Goal: Communication & Community: Ask a question

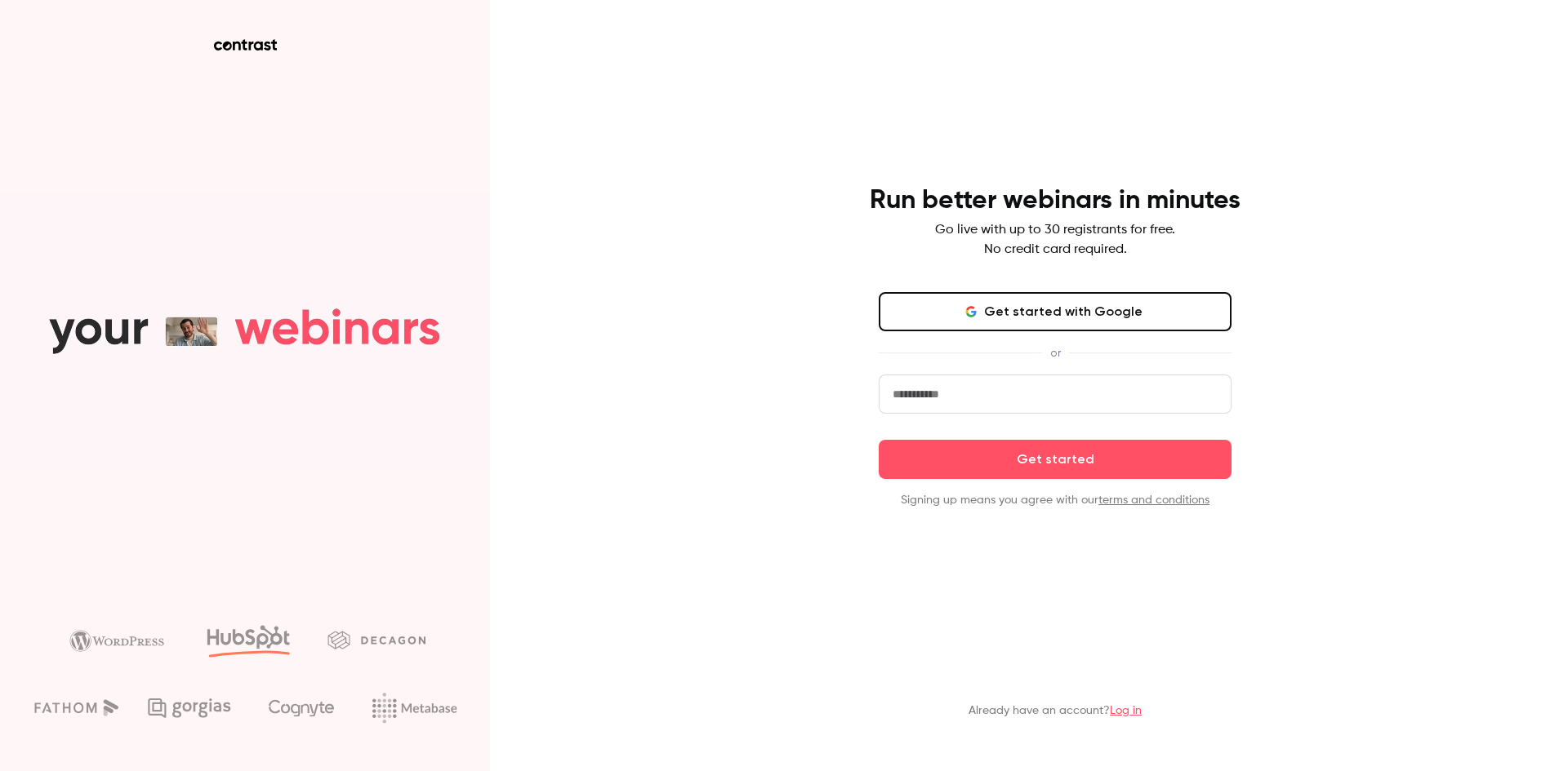
click at [1068, 314] on button "Get started with Google" at bounding box center [1055, 311] width 353 height 39
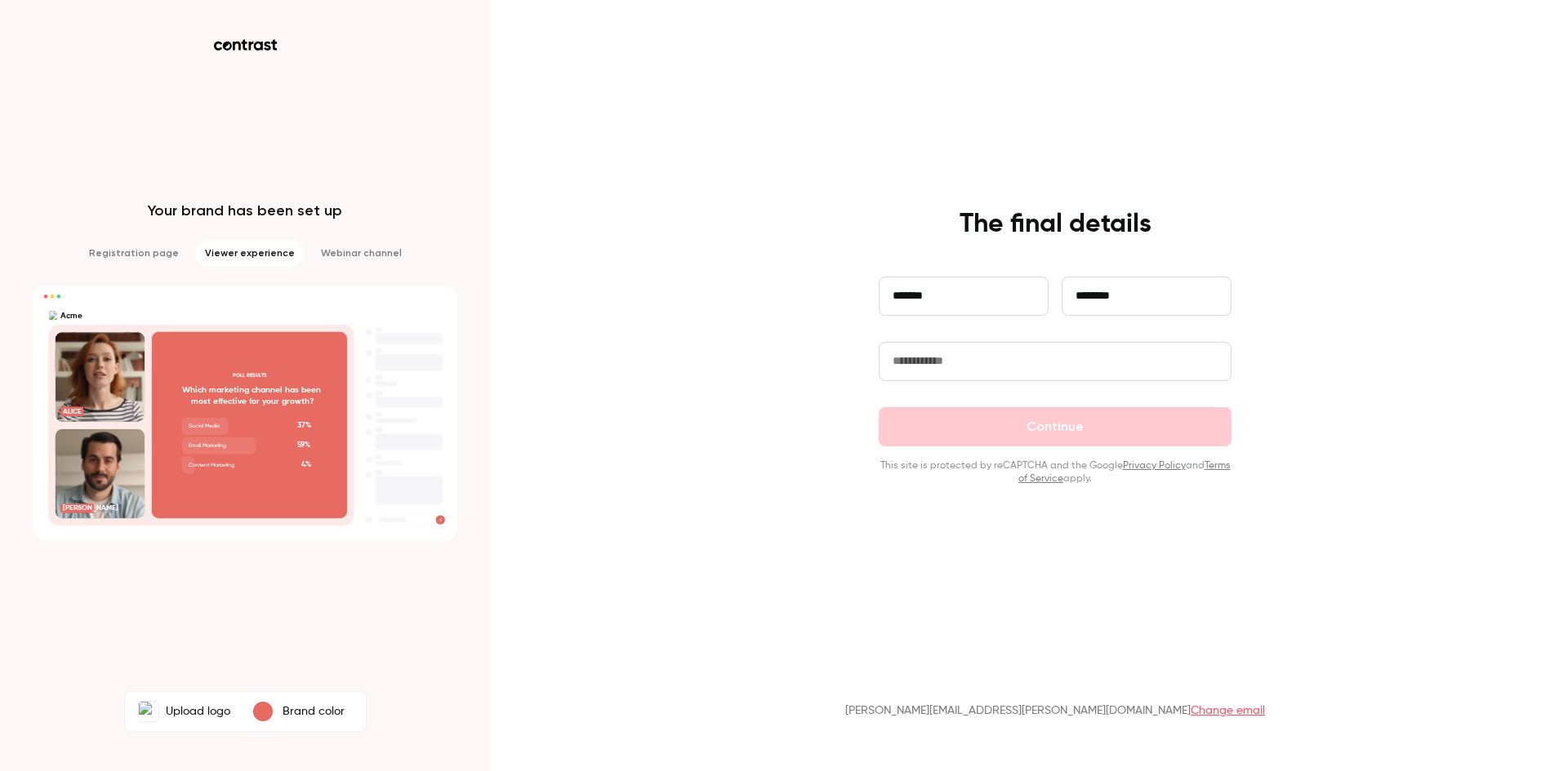
click at [940, 340] on div "**********" at bounding box center [1055, 309] width 353 height 65
click at [941, 365] on input "text" at bounding box center [1055, 361] width 353 height 39
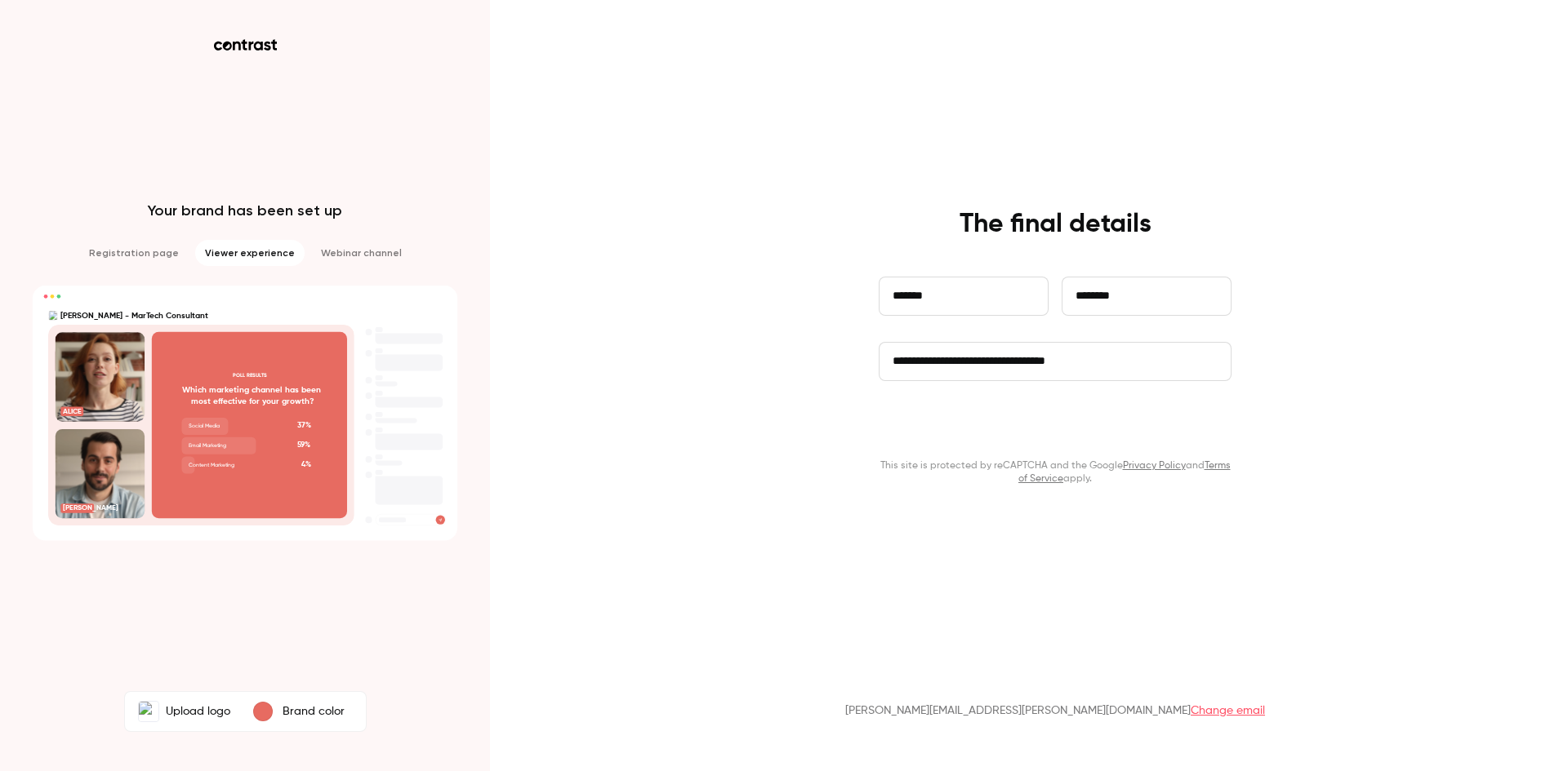
type input "**********"
click at [1060, 419] on button "Continue" at bounding box center [1055, 426] width 353 height 39
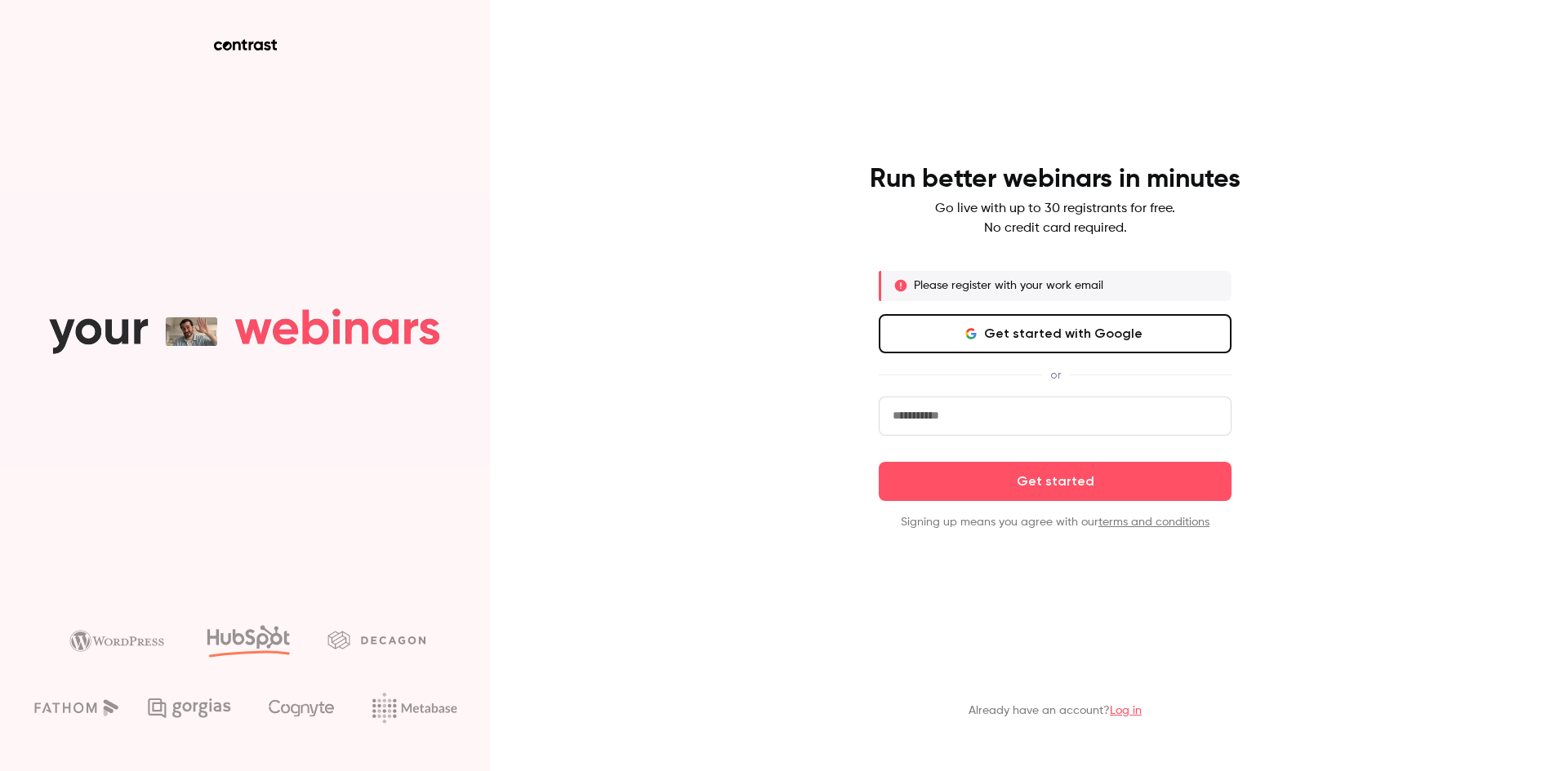
click at [1012, 409] on input "email" at bounding box center [1055, 416] width 353 height 39
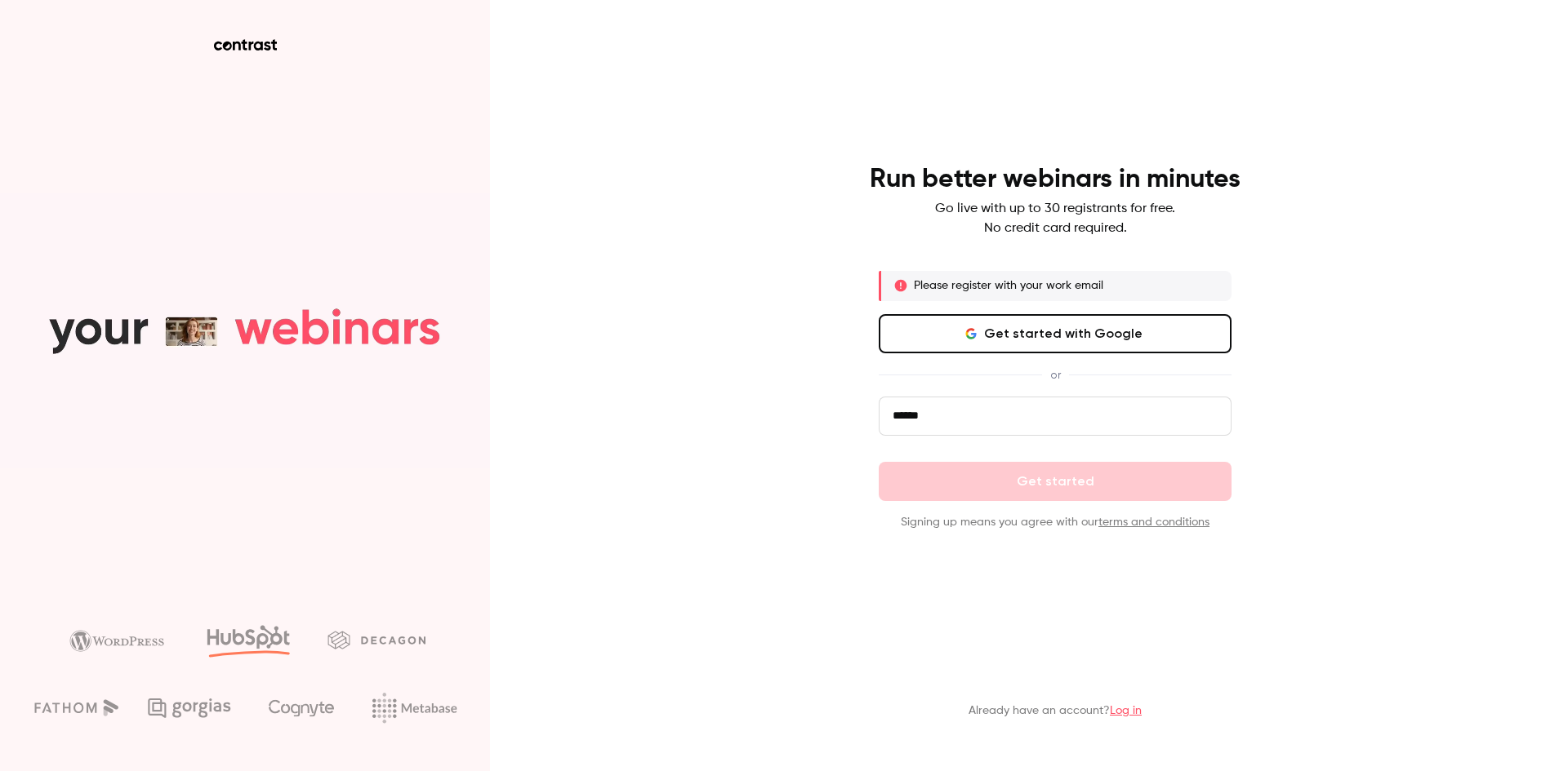
type input "**********"
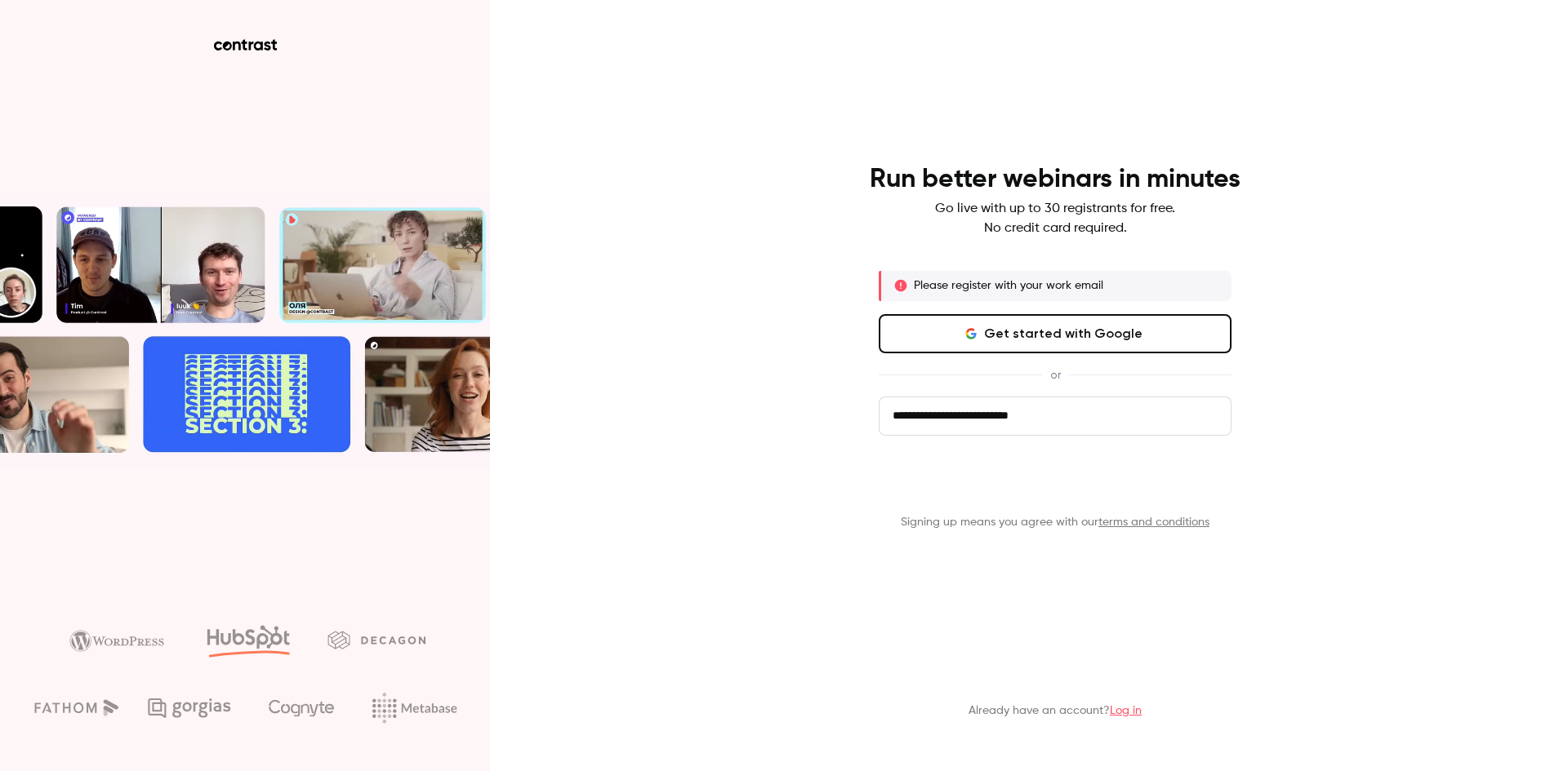
click at [1036, 493] on button "Get started" at bounding box center [1055, 481] width 353 height 39
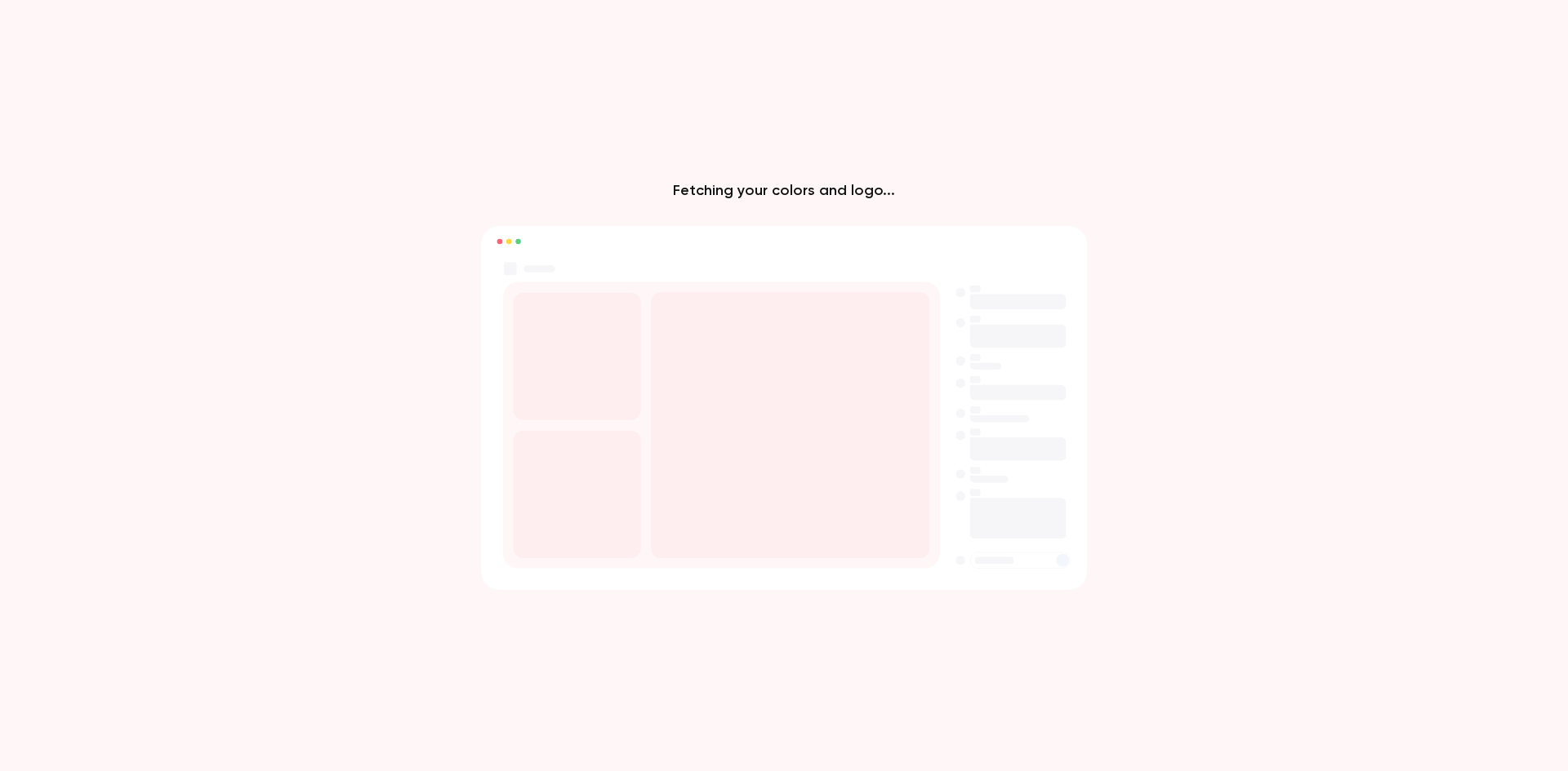
click at [376, 180] on div "Fetching your colors and logo..." at bounding box center [784, 386] width 1568 height 771
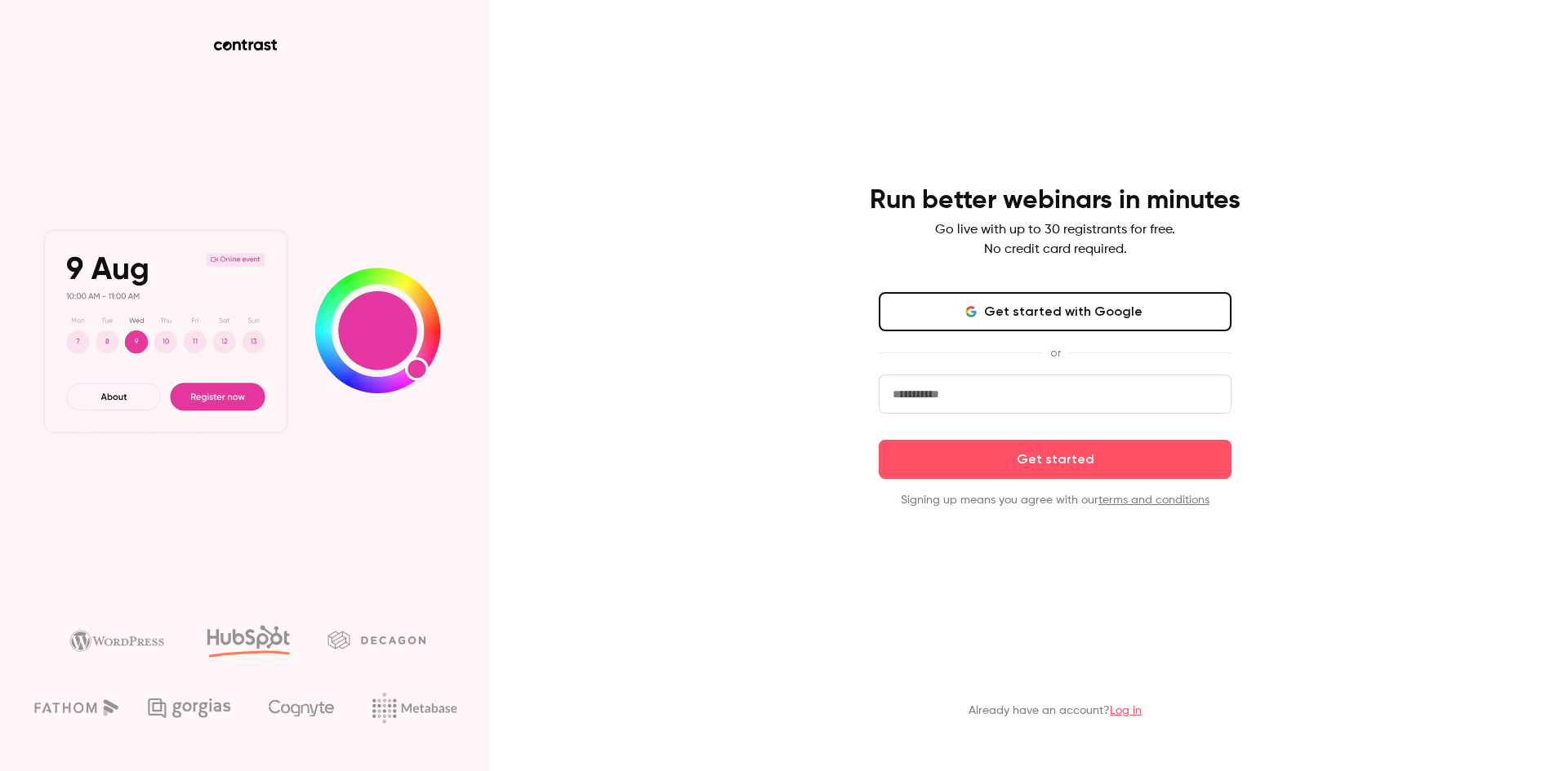
click at [981, 387] on input "email" at bounding box center [1055, 394] width 353 height 39
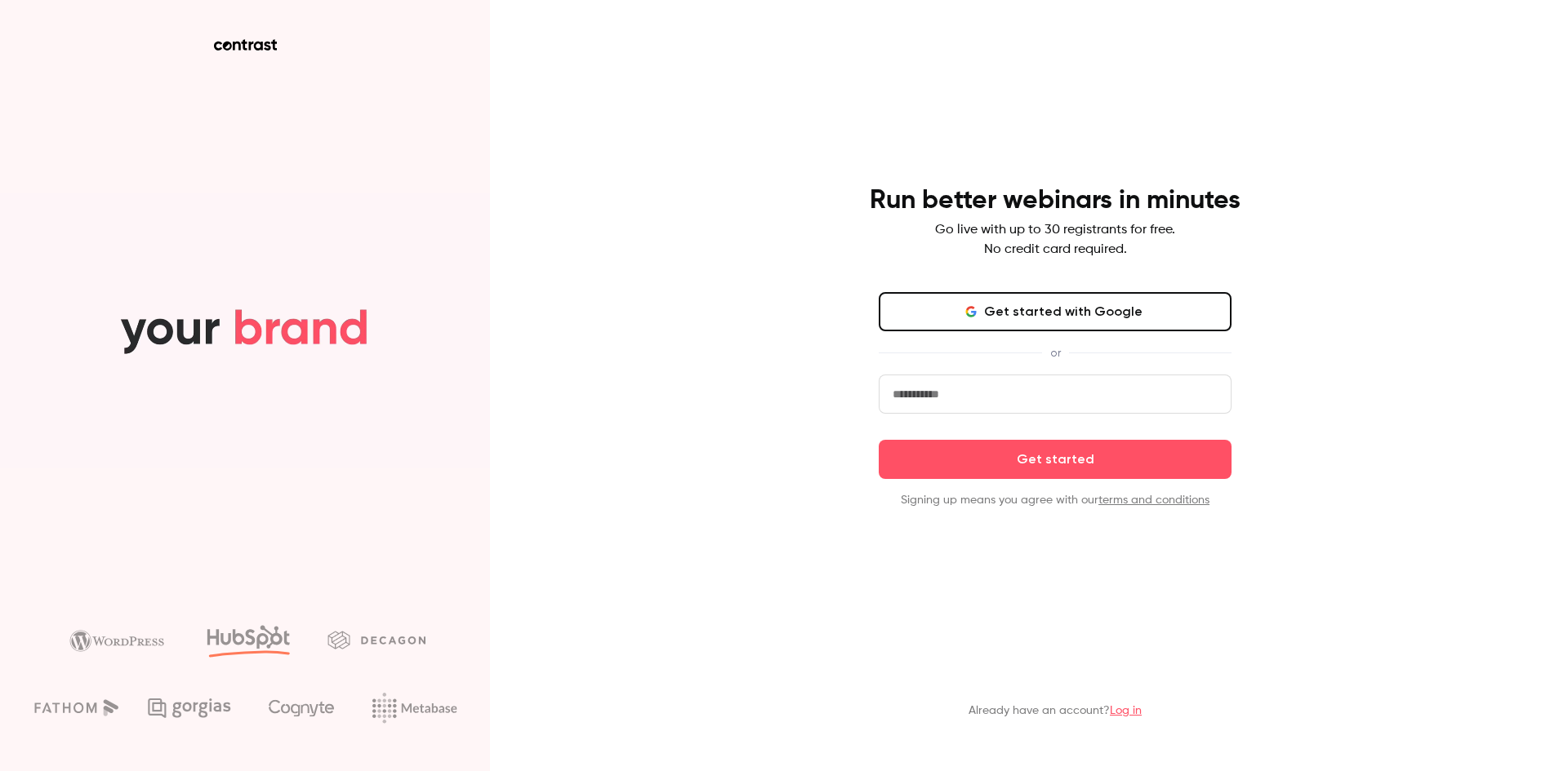
type input "**********"
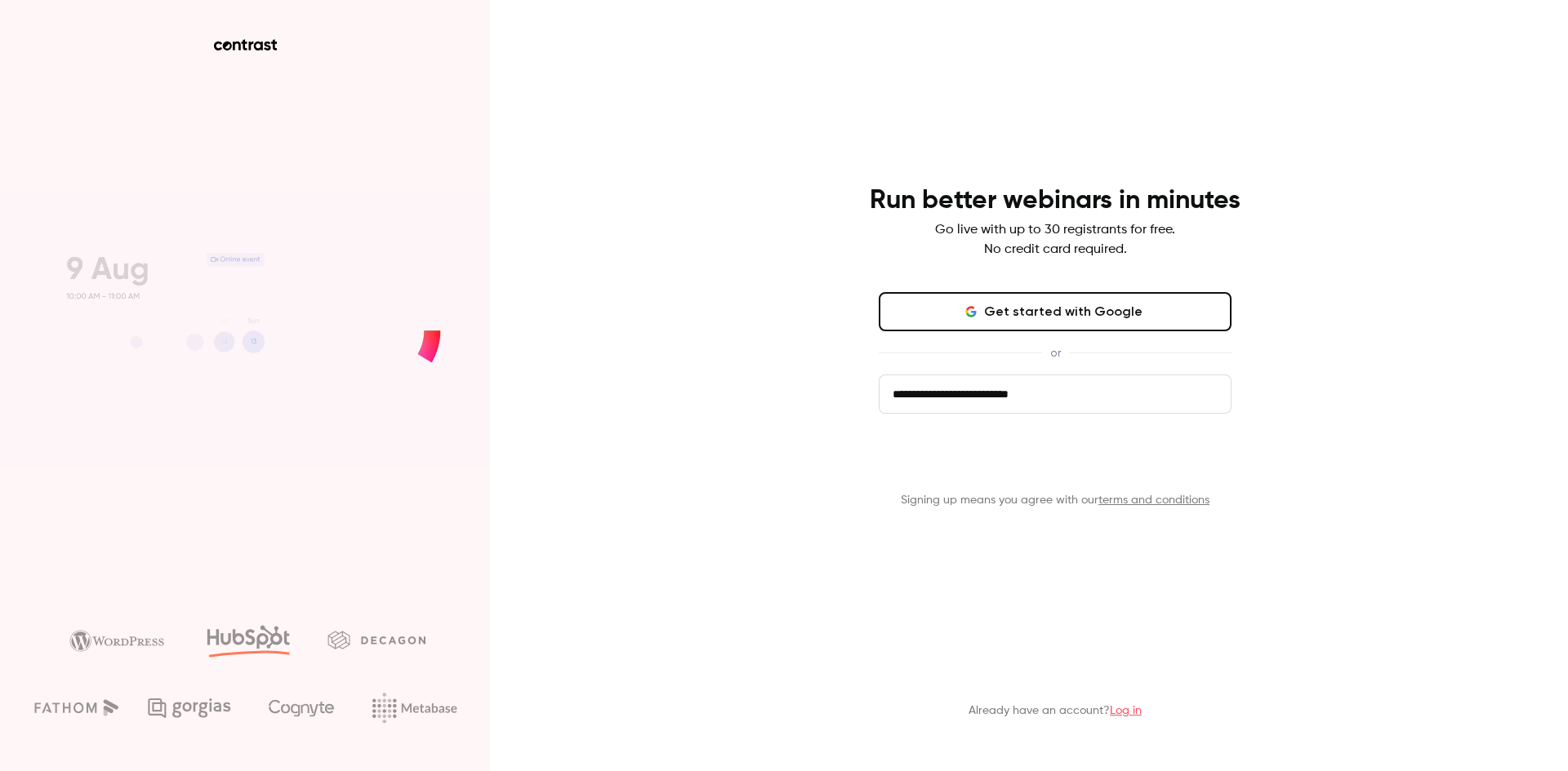
click at [1038, 455] on button "Get started" at bounding box center [1055, 459] width 353 height 39
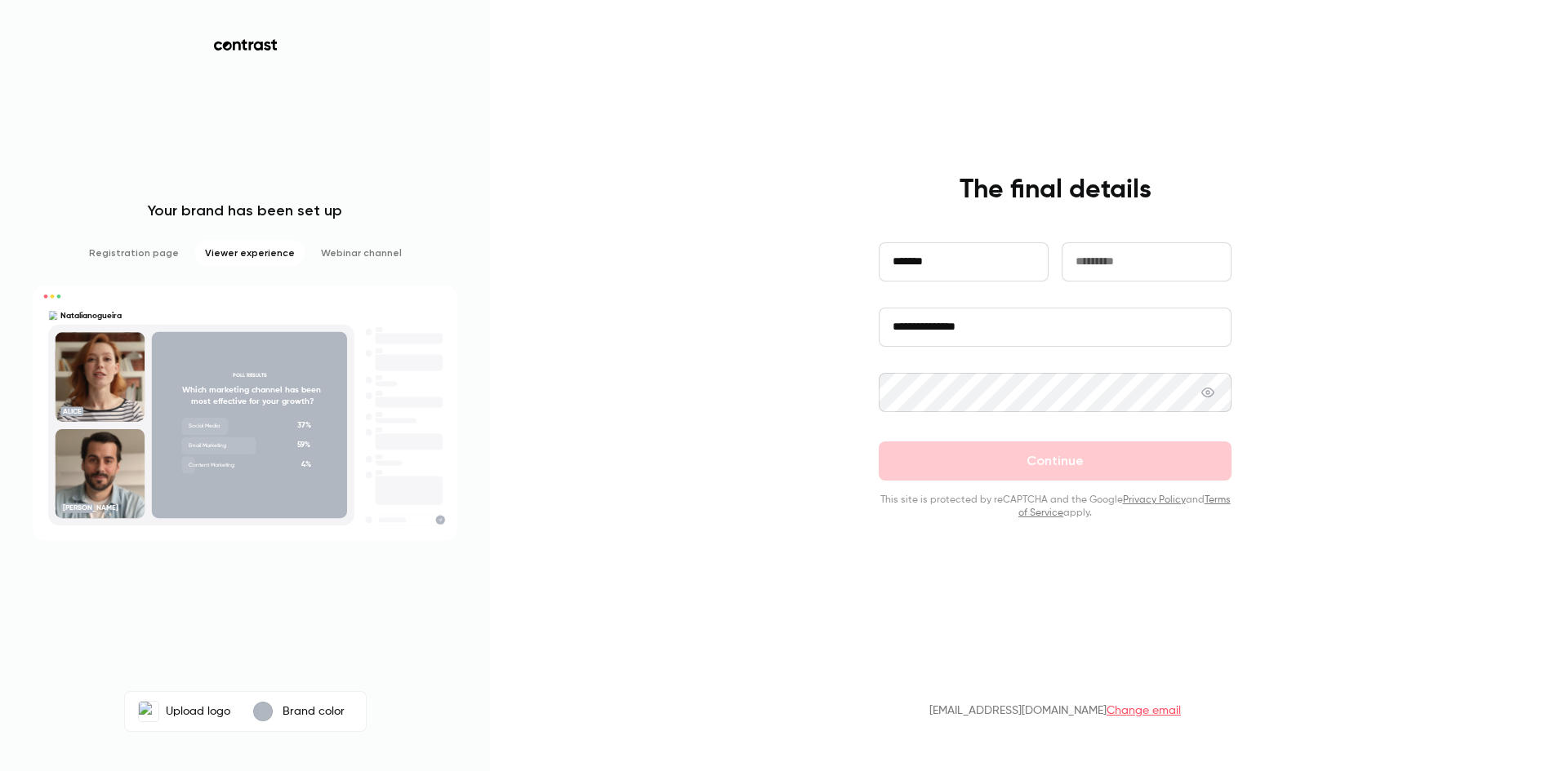
type input "*******"
type input "********"
drag, startPoint x: 1027, startPoint y: 333, endPoint x: 816, endPoint y: 331, distance: 211.0
click at [816, 331] on div "**********" at bounding box center [784, 386] width 1568 height 771
type input "**********"
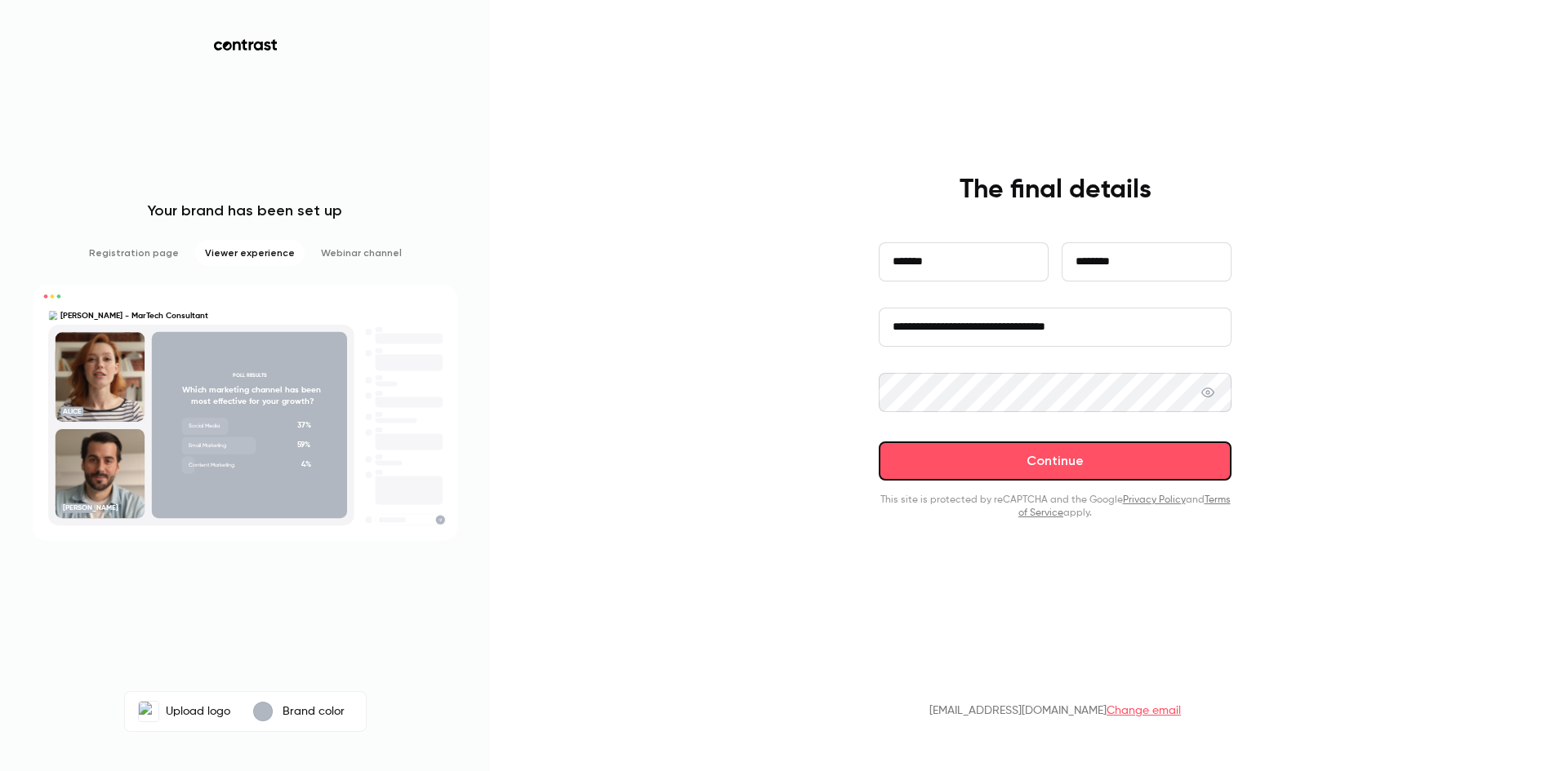
click at [1059, 465] on button "Continue" at bounding box center [1055, 461] width 353 height 39
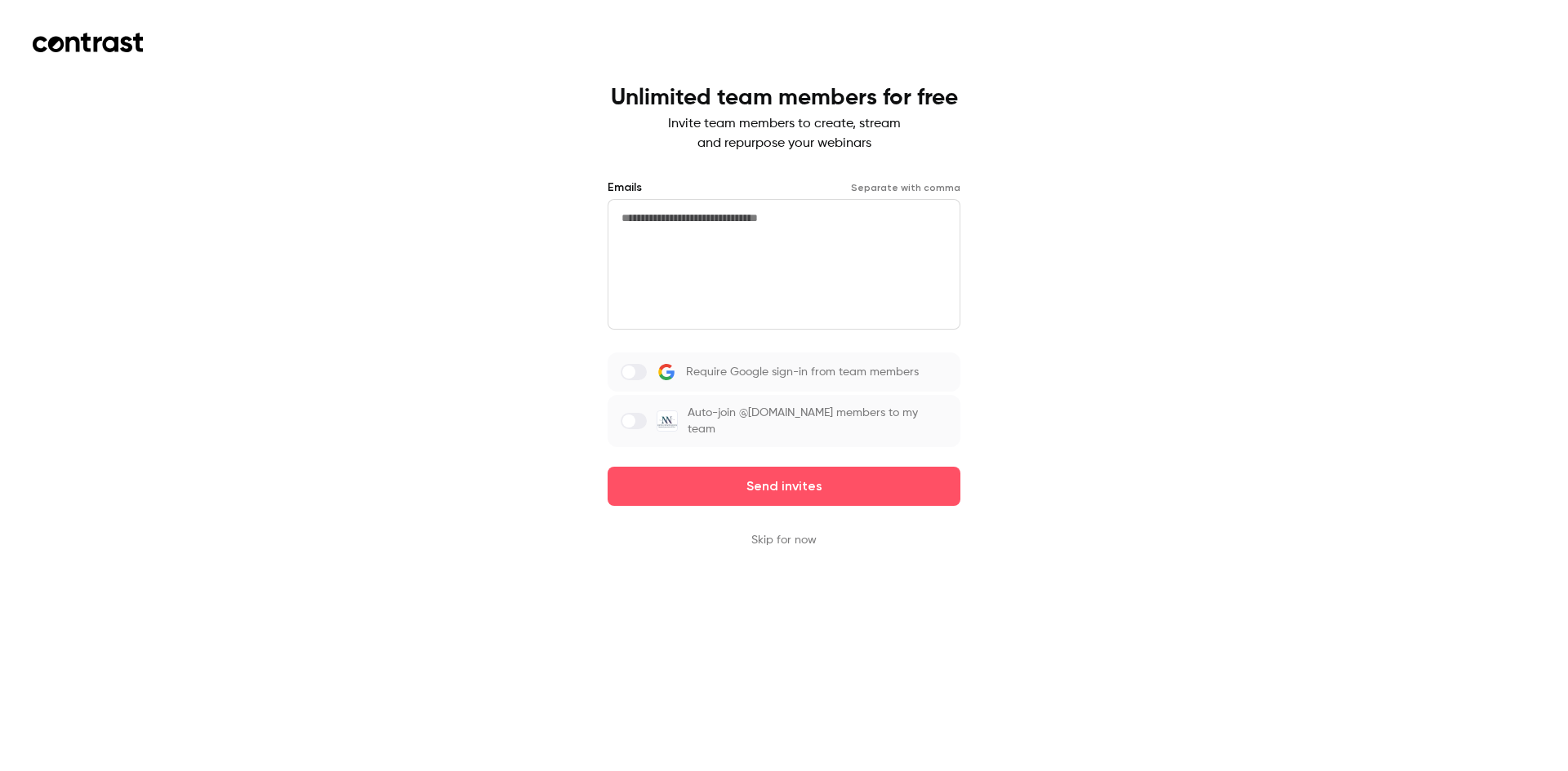
click at [788, 543] on button "Skip for now" at bounding box center [784, 540] width 65 height 17
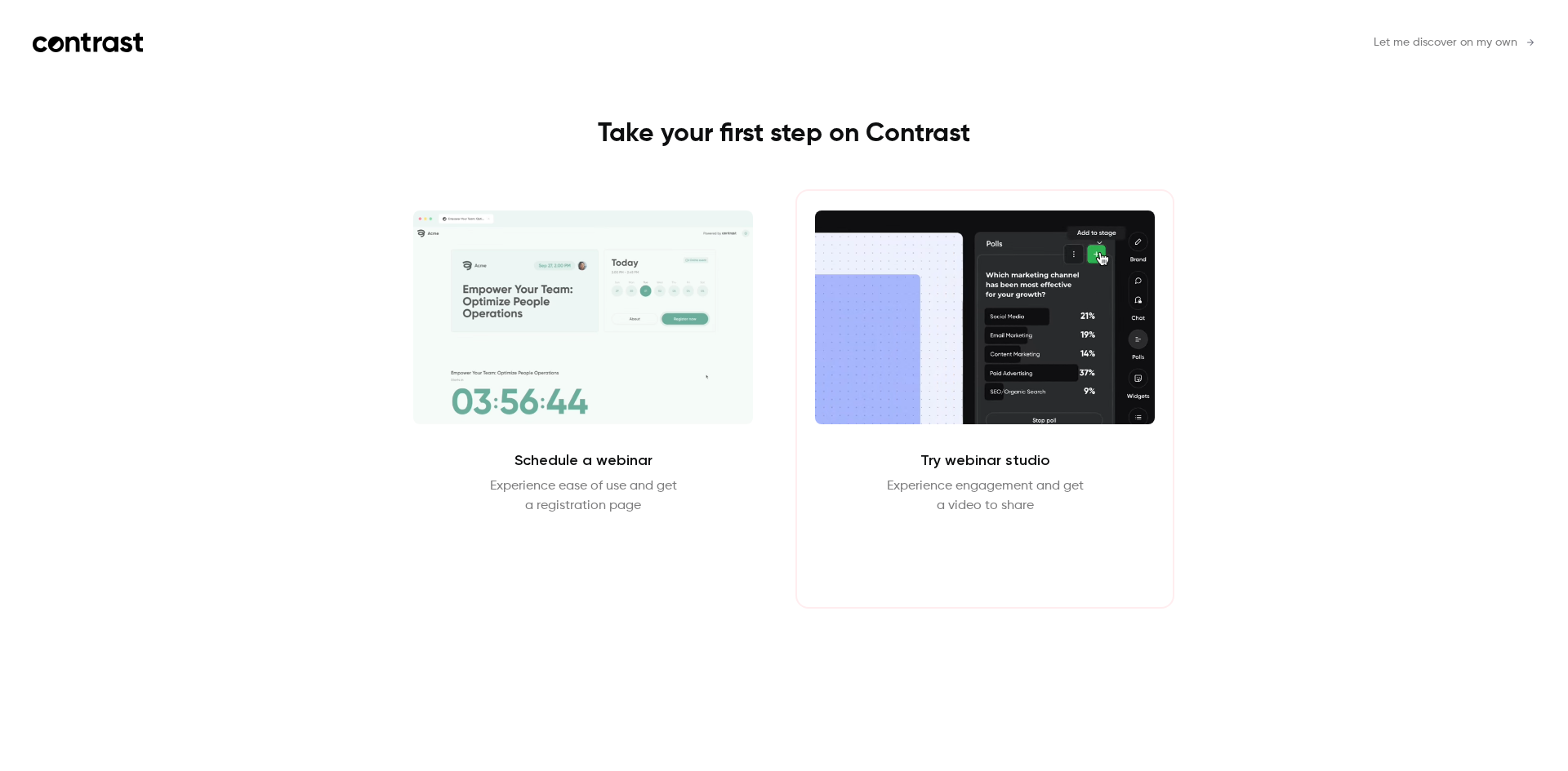
click at [989, 562] on button "Enter Studio" at bounding box center [986, 554] width 105 height 39
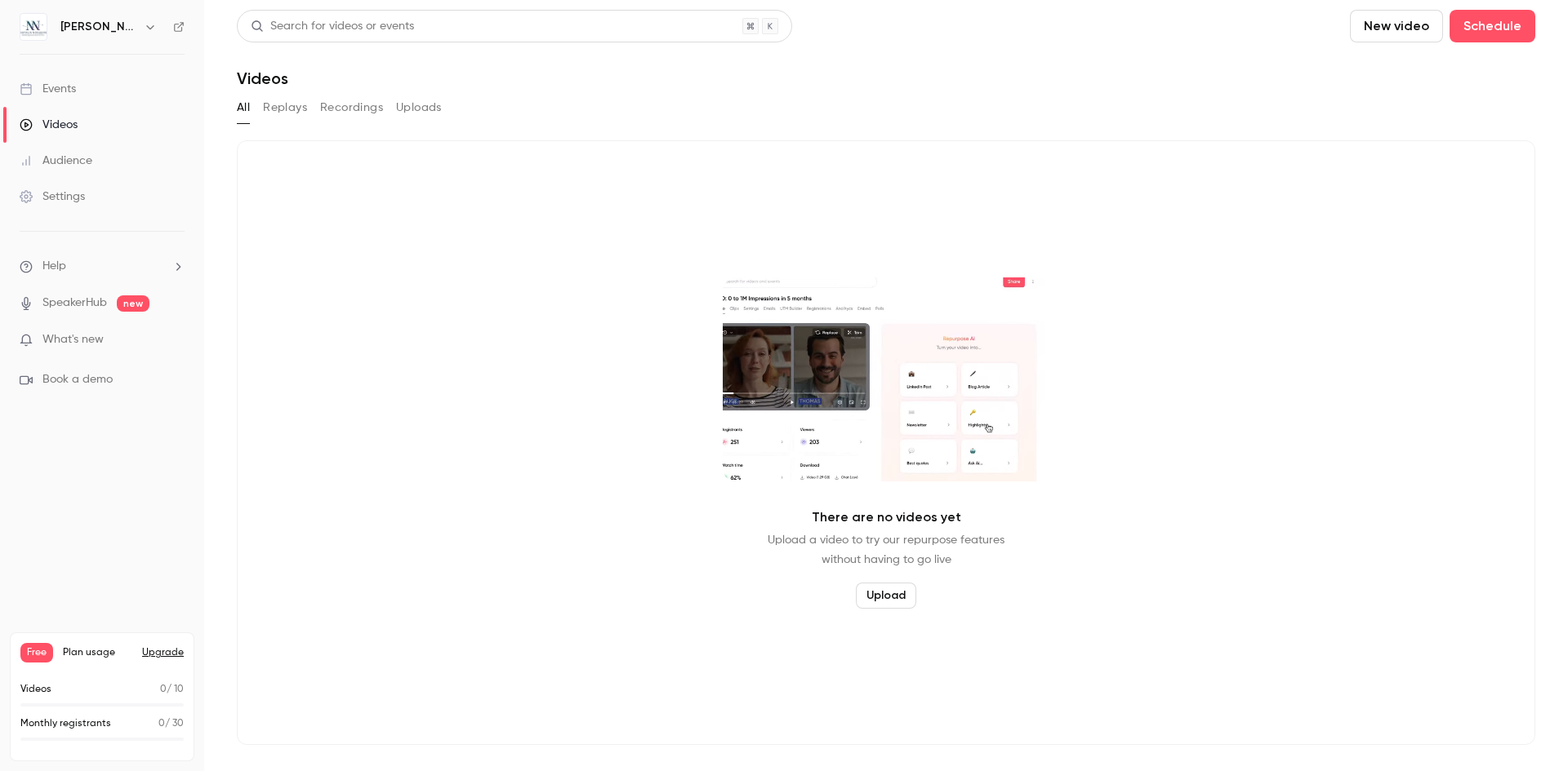
click at [81, 156] on div "Audience" at bounding box center [55, 161] width 73 height 17
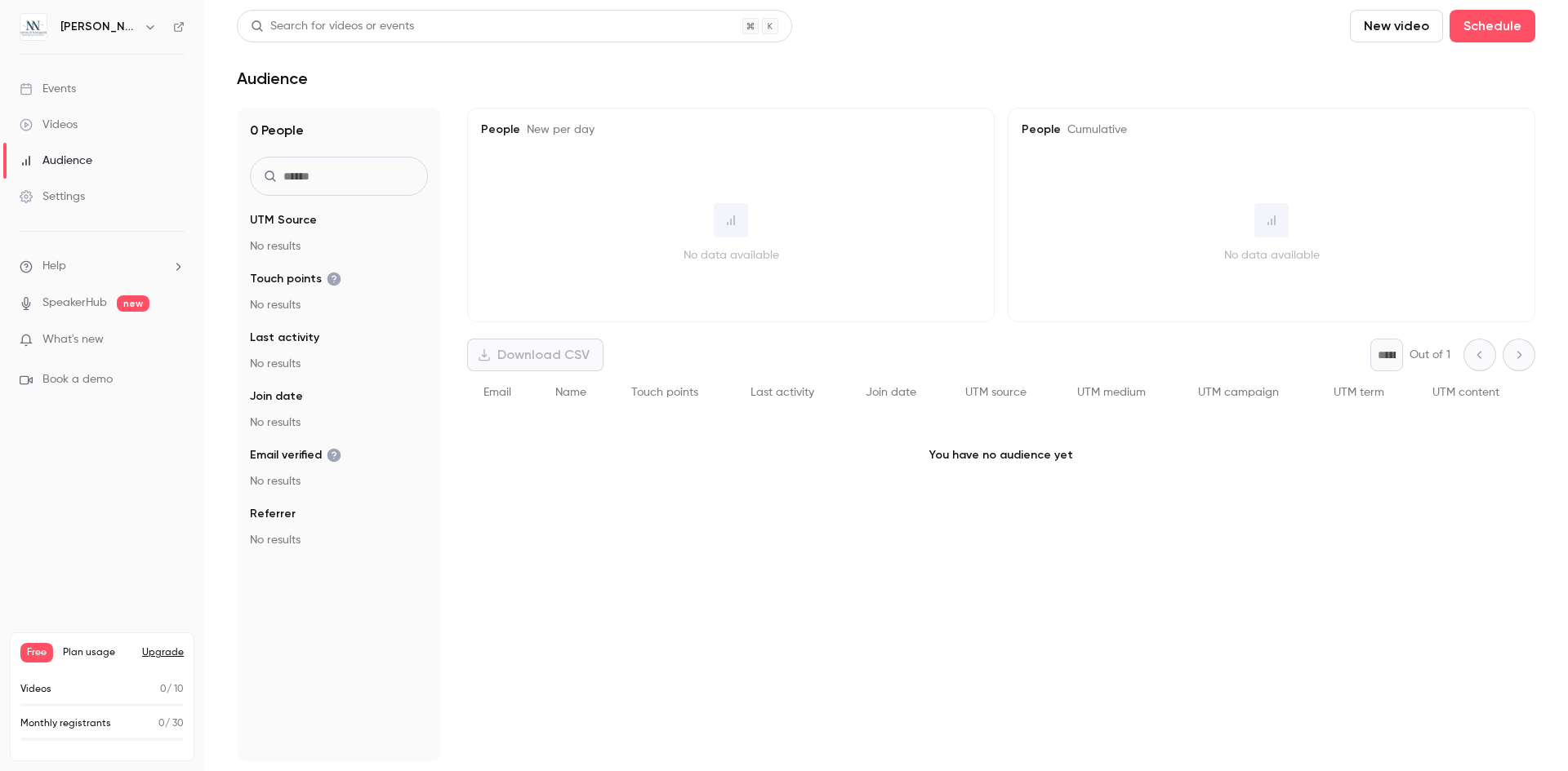
click at [81, 343] on span "What's new" at bounding box center [73, 340] width 61 height 17
click at [1216, 121] on div at bounding box center [784, 386] width 1568 height 771
click at [69, 89] on div "Events" at bounding box center [47, 89] width 56 height 17
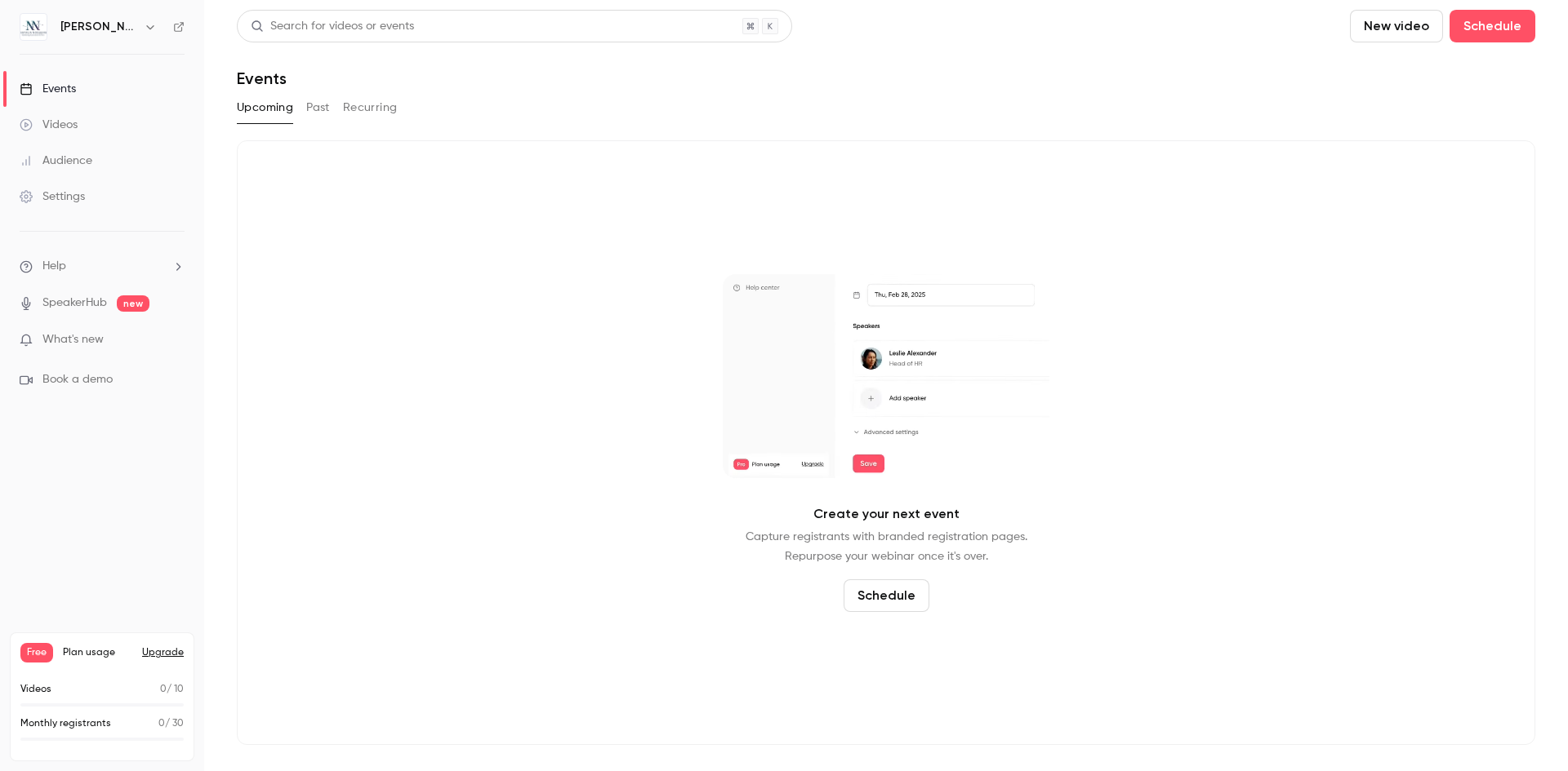
click at [100, 202] on link "Settings" at bounding box center [102, 197] width 204 height 36
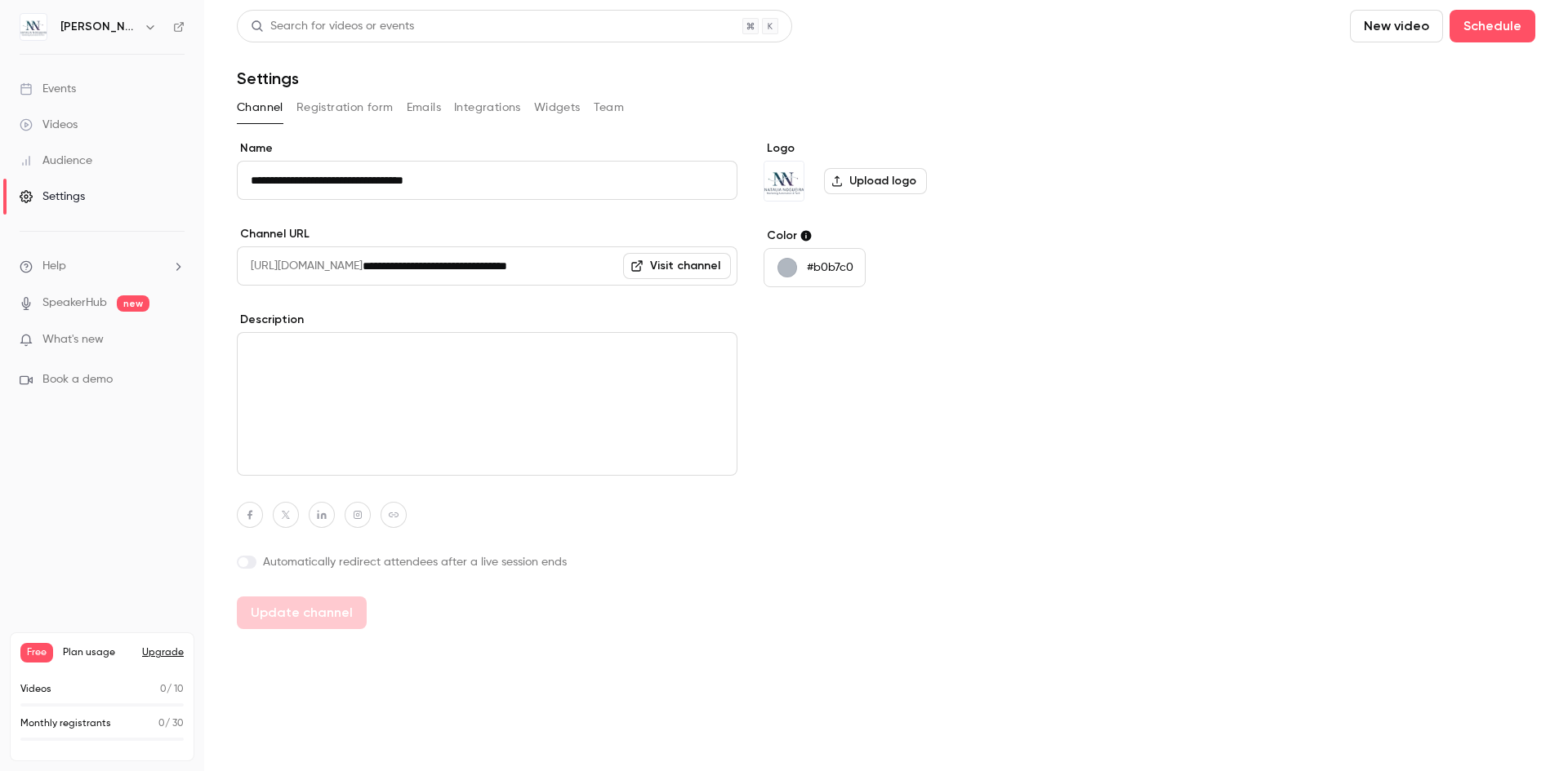
click at [673, 268] on link "Visit channel" at bounding box center [677, 266] width 108 height 26
click at [361, 106] on button "Registration form" at bounding box center [345, 107] width 97 height 26
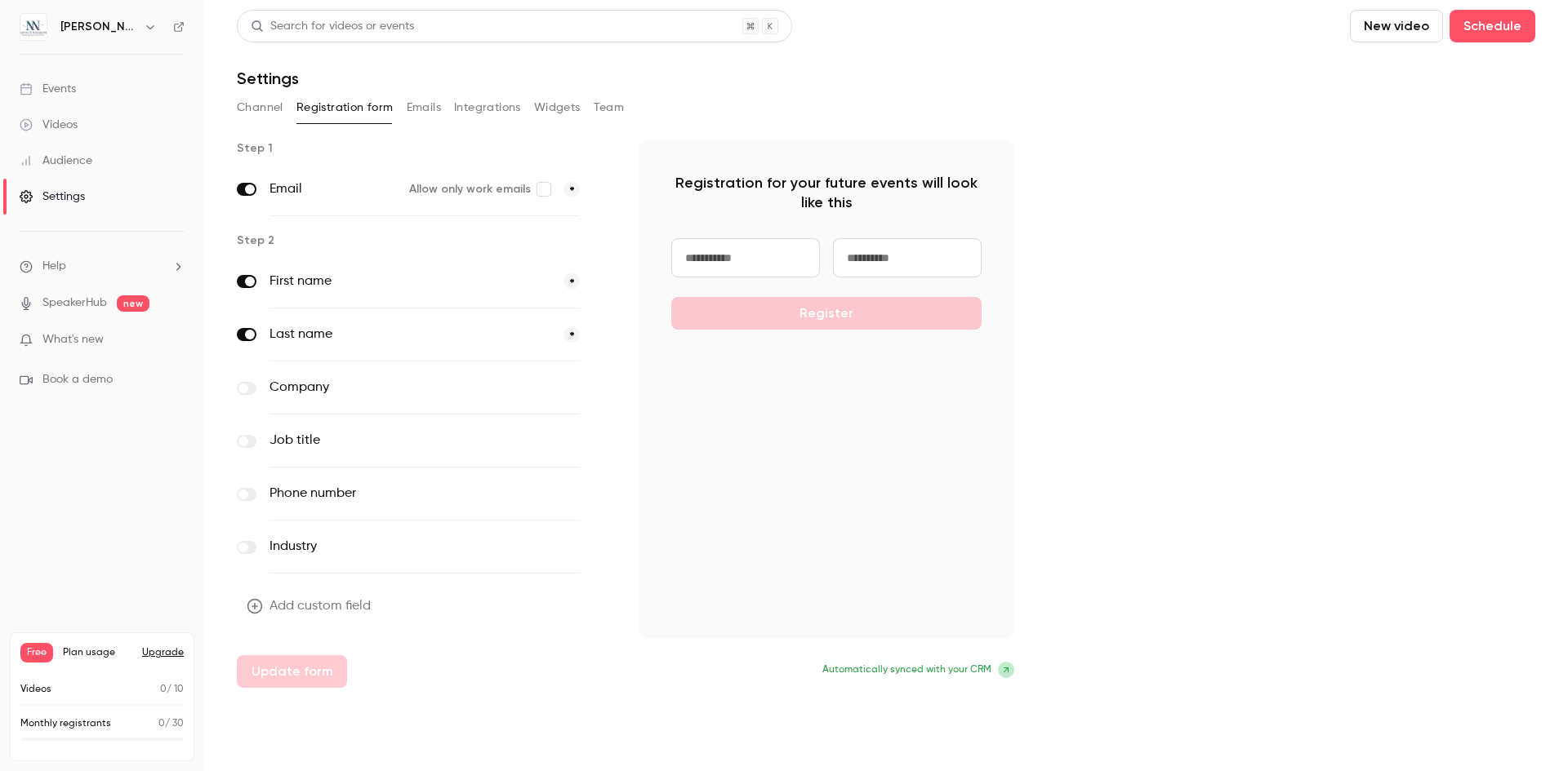
click at [336, 607] on button "Add custom field" at bounding box center [310, 606] width 147 height 33
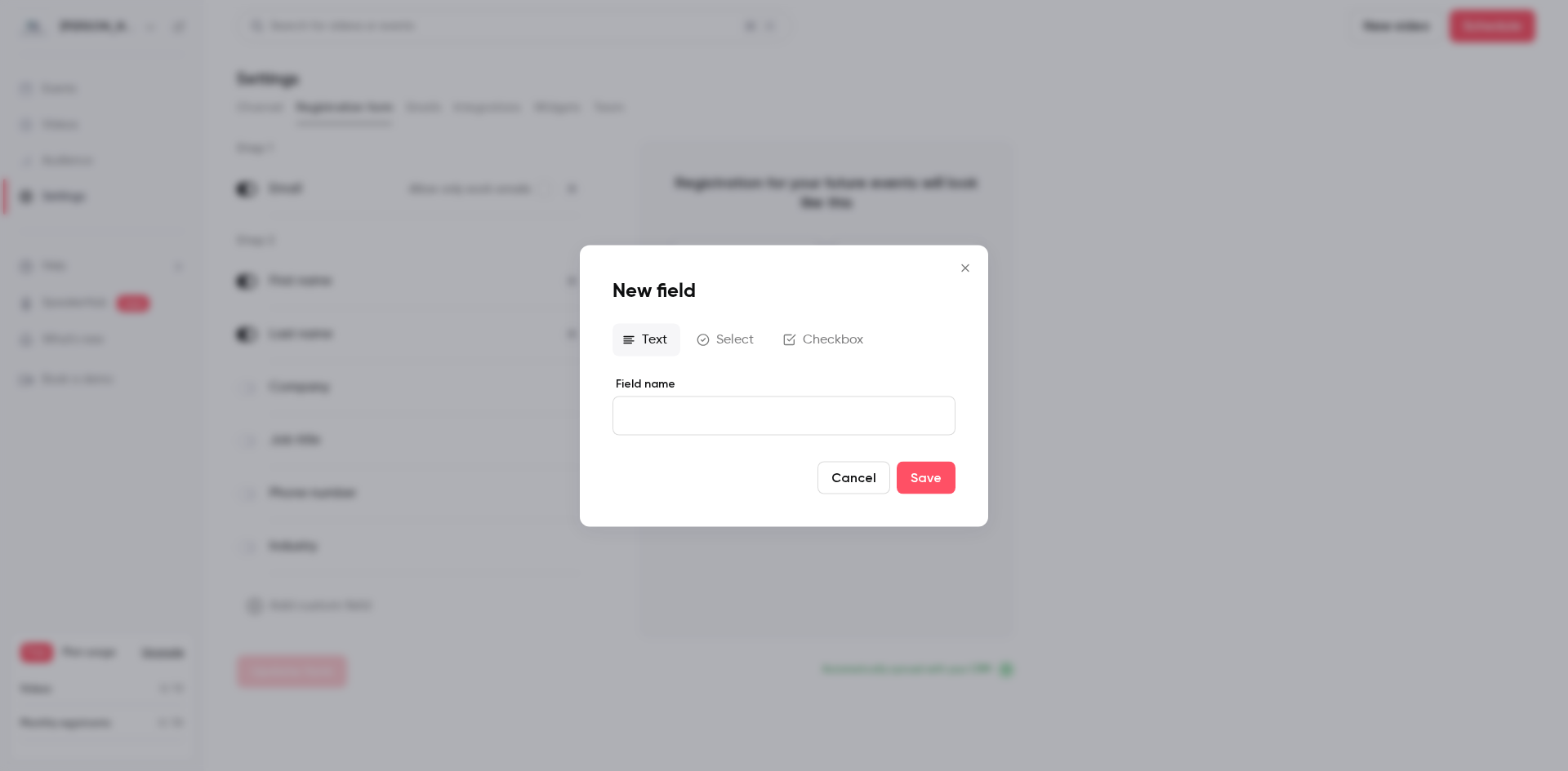
click at [967, 273] on icon "Close" at bounding box center [965, 268] width 19 height 13
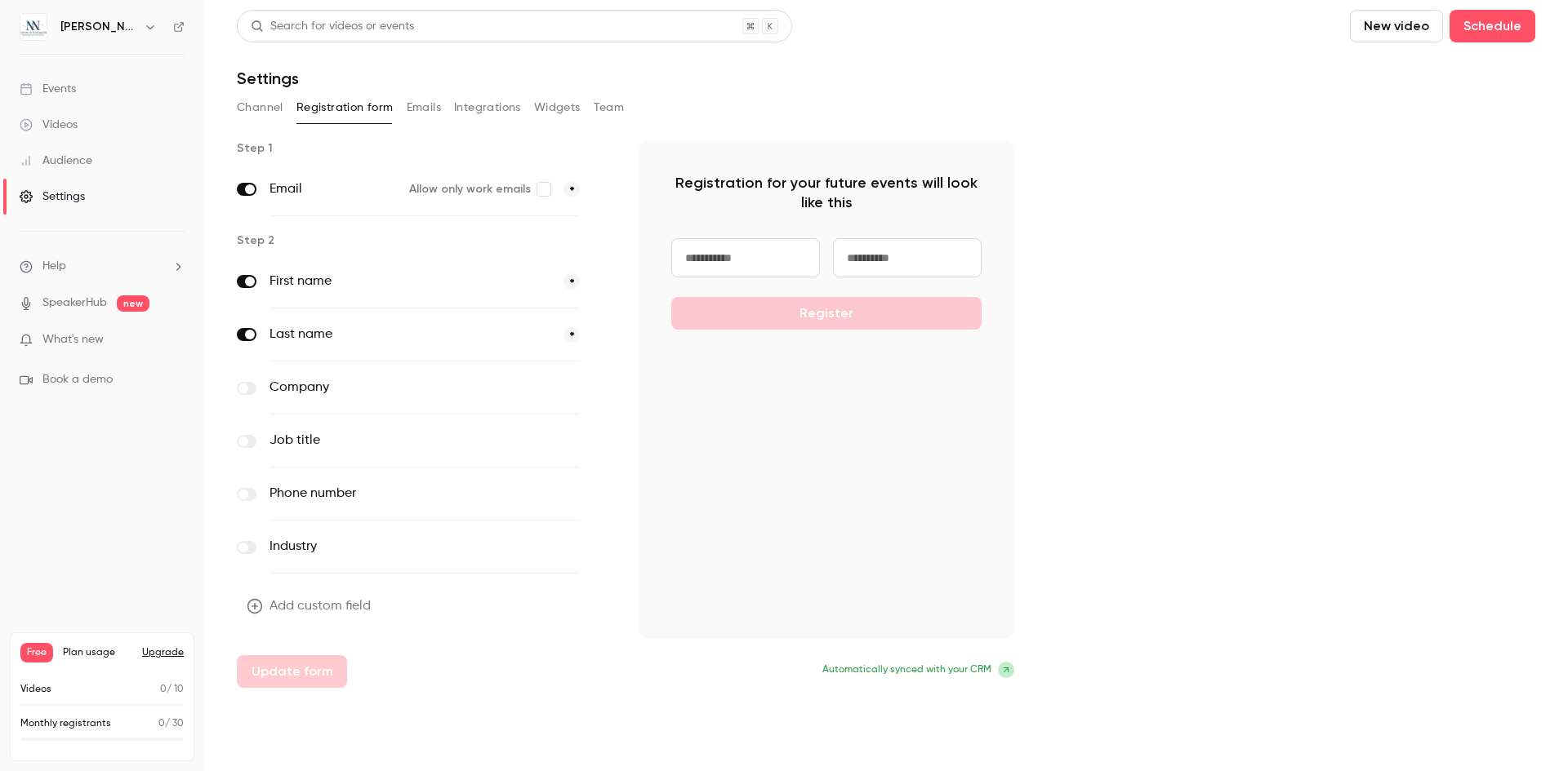
click at [421, 105] on button "Emails" at bounding box center [423, 107] width 34 height 26
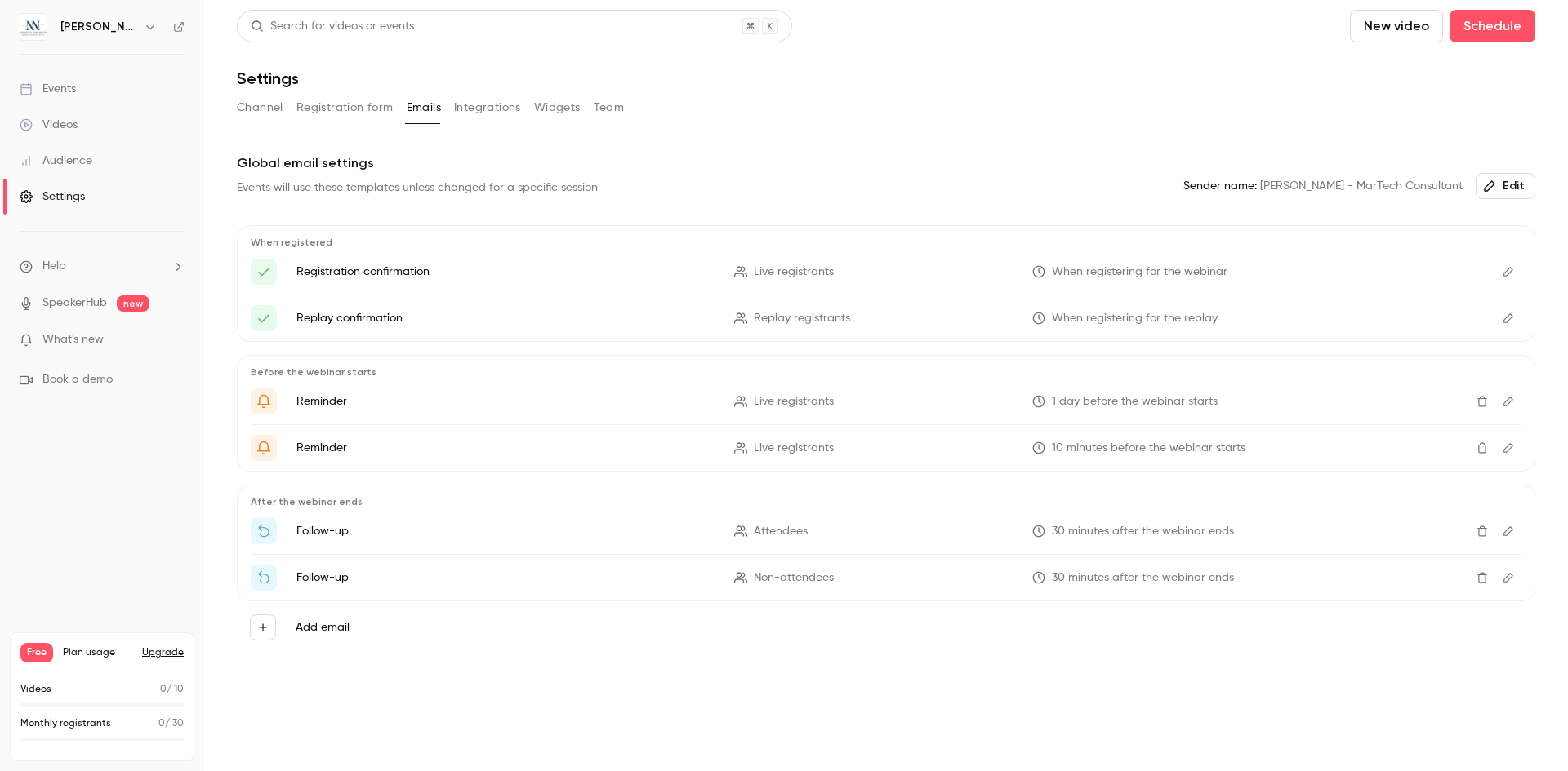
click at [1509, 276] on icon "Edit" at bounding box center [1509, 272] width 13 height 12
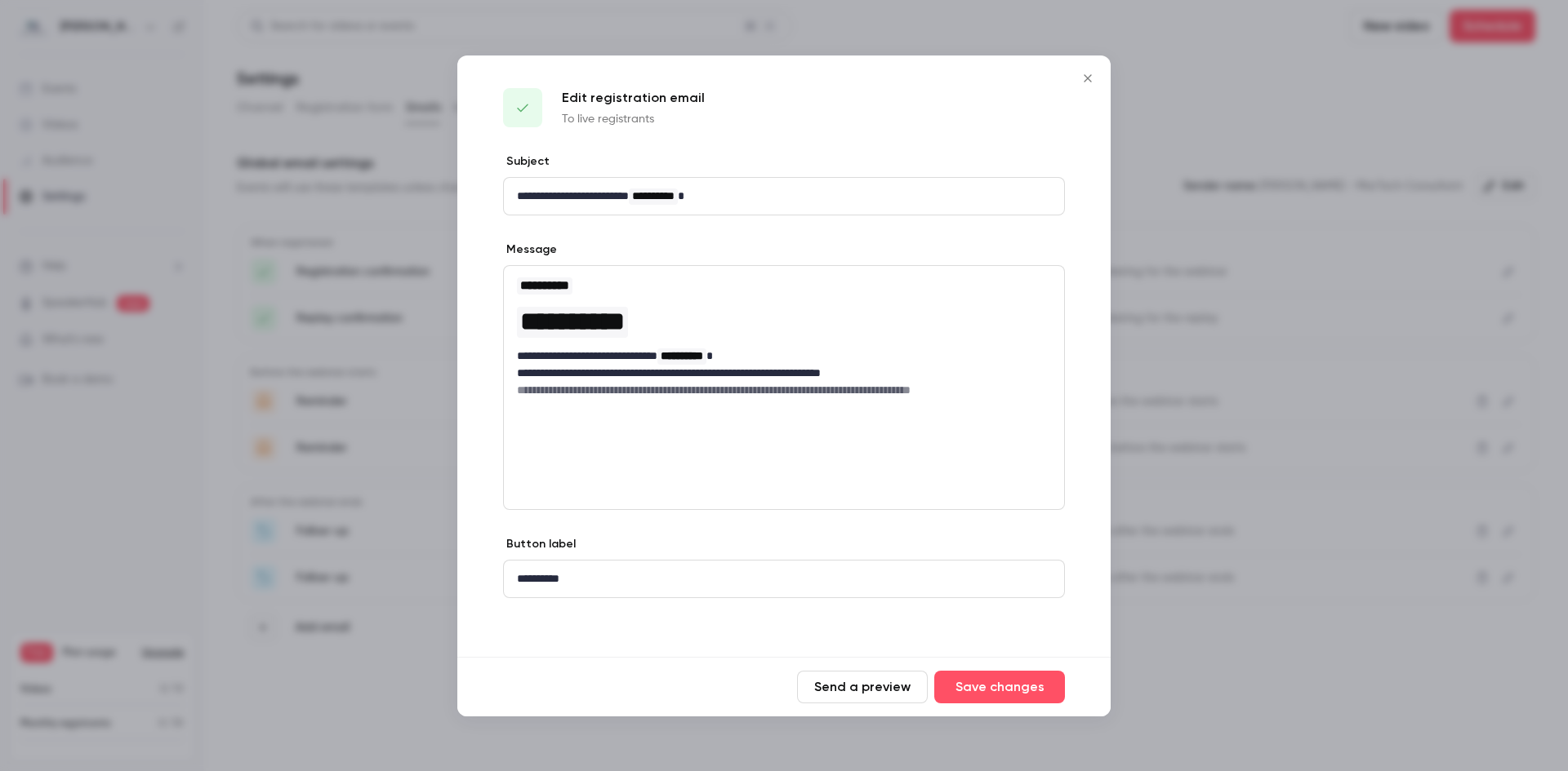
click at [1081, 79] on icon "Close" at bounding box center [1087, 79] width 19 height 13
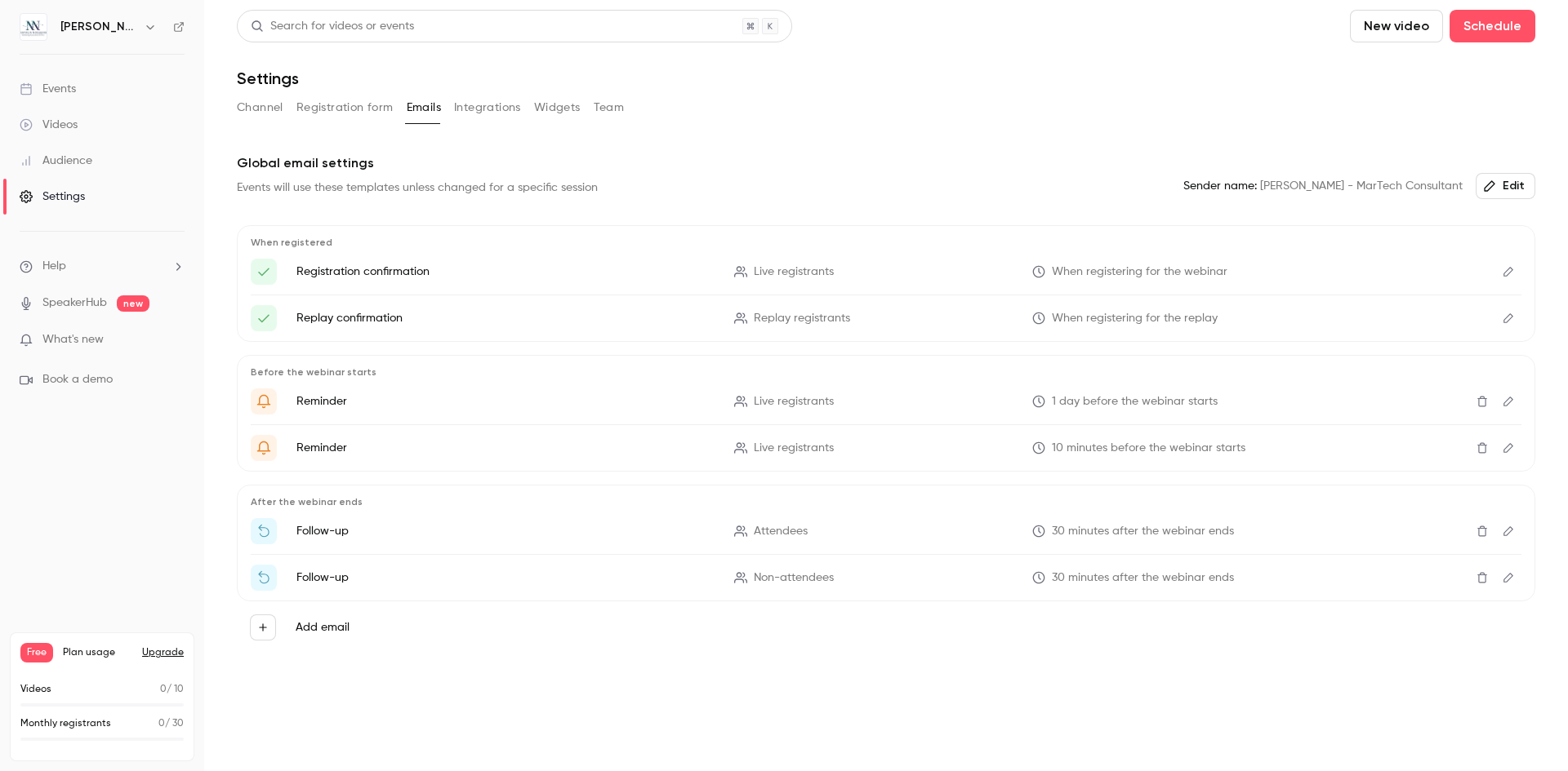
click at [491, 110] on button "Integrations" at bounding box center [488, 107] width 67 height 26
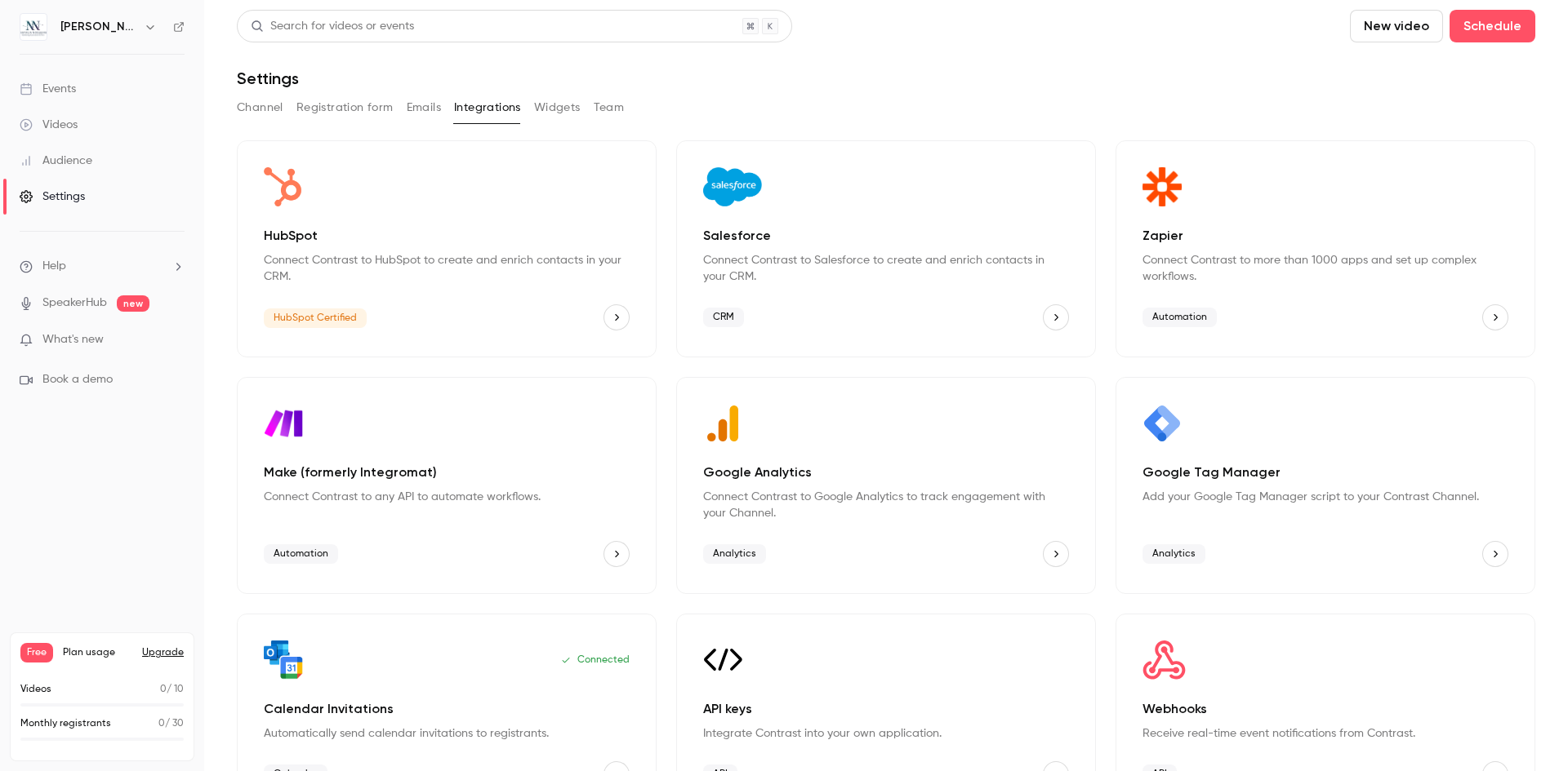
click at [1489, 314] on icon "Zapier" at bounding box center [1495, 318] width 12 height 12
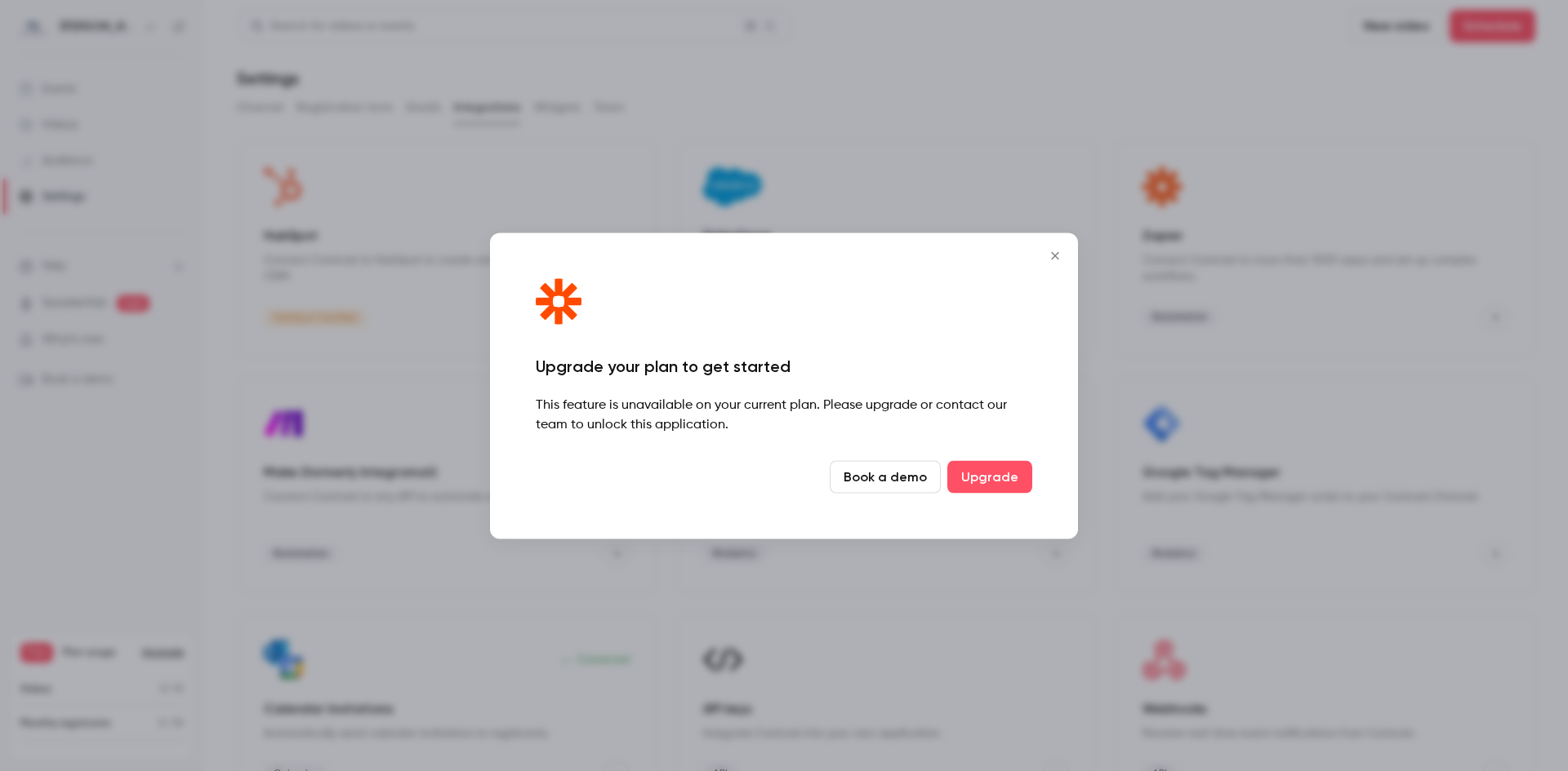
drag, startPoint x: 1056, startPoint y: 257, endPoint x: 1035, endPoint y: 257, distance: 21.0
click at [1056, 257] on icon "Close" at bounding box center [1054, 256] width 19 height 13
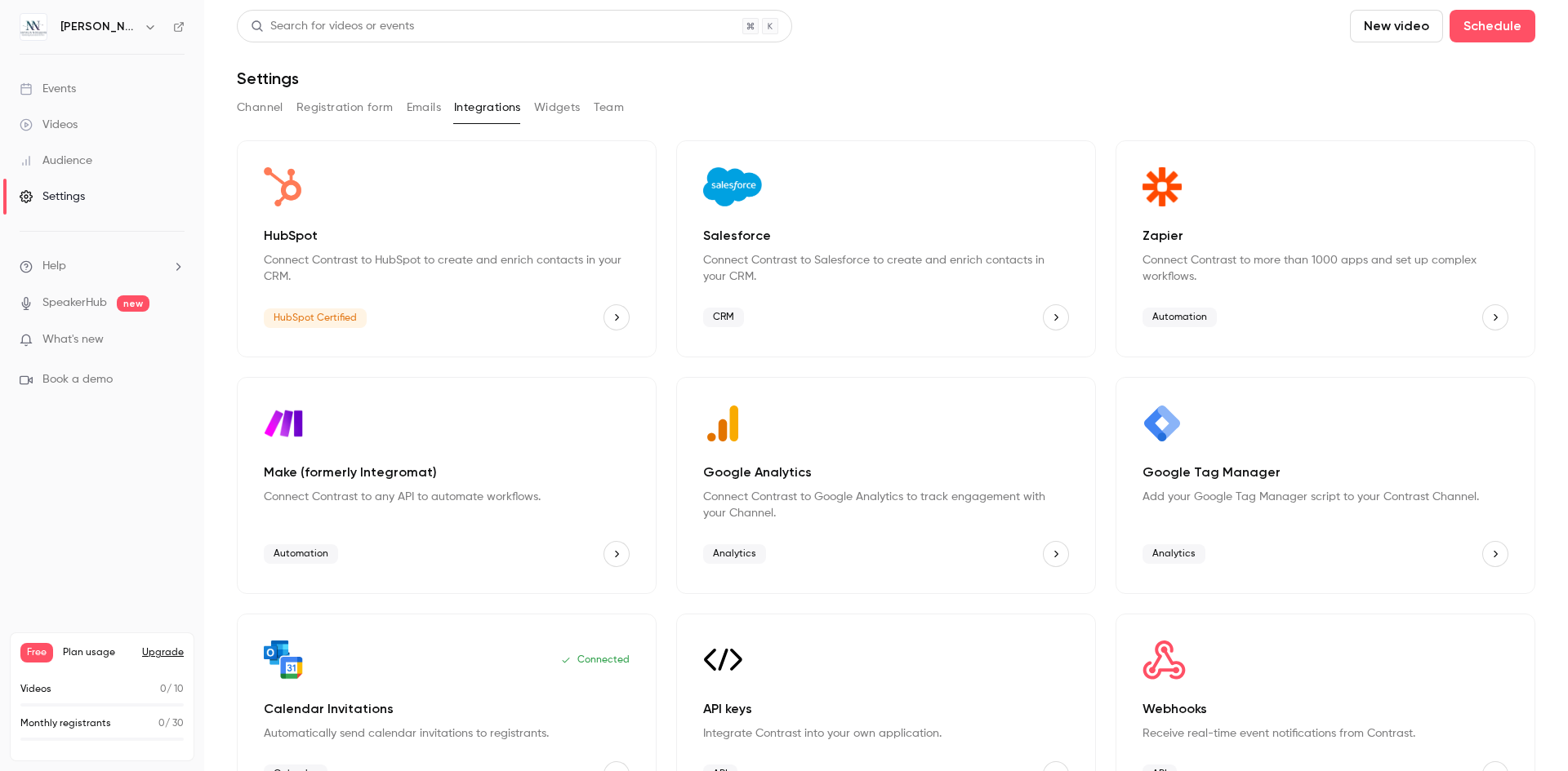
click at [552, 103] on button "Widgets" at bounding box center [557, 107] width 47 height 26
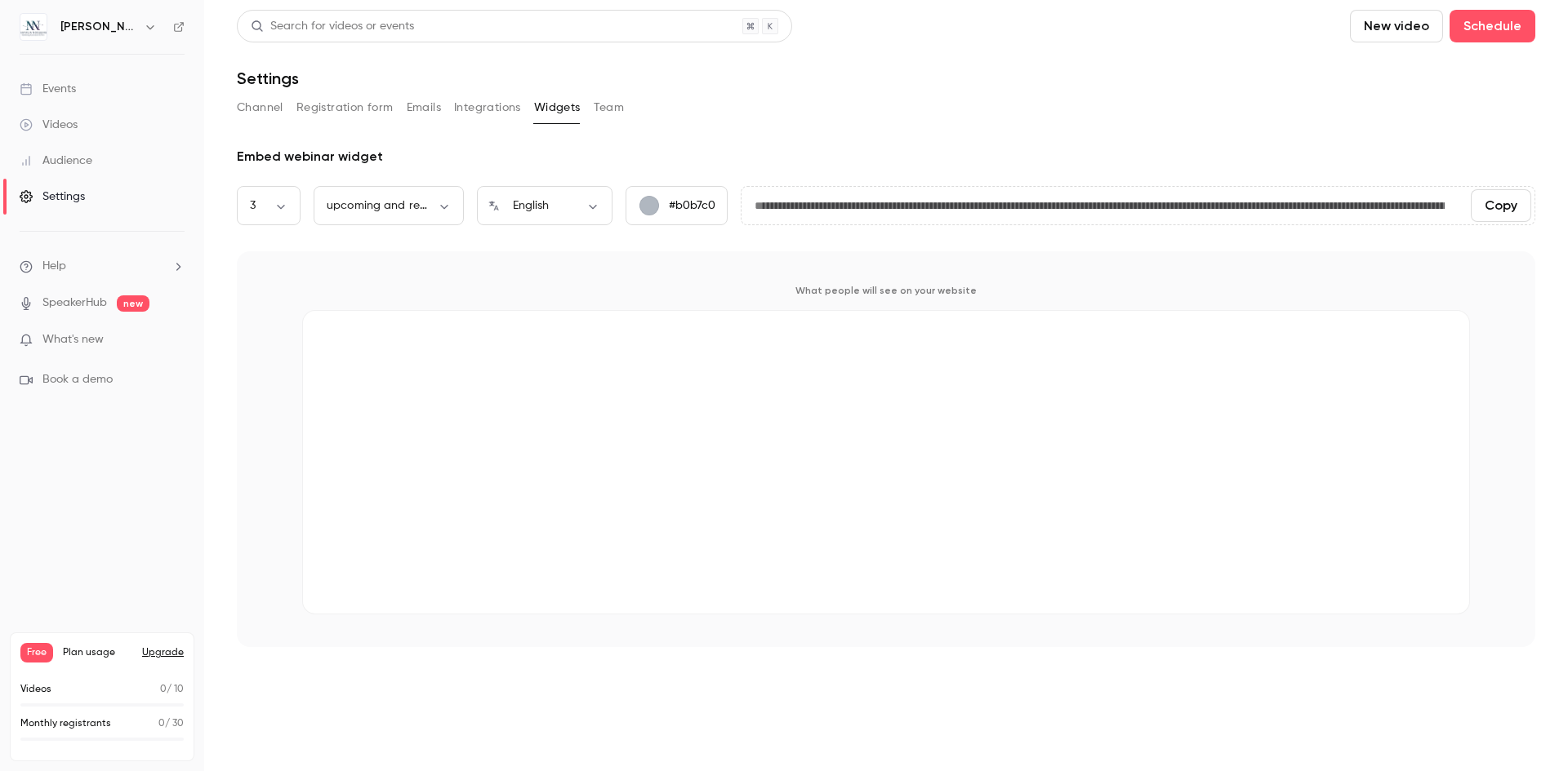
click at [619, 105] on button "Team" at bounding box center [609, 107] width 31 height 26
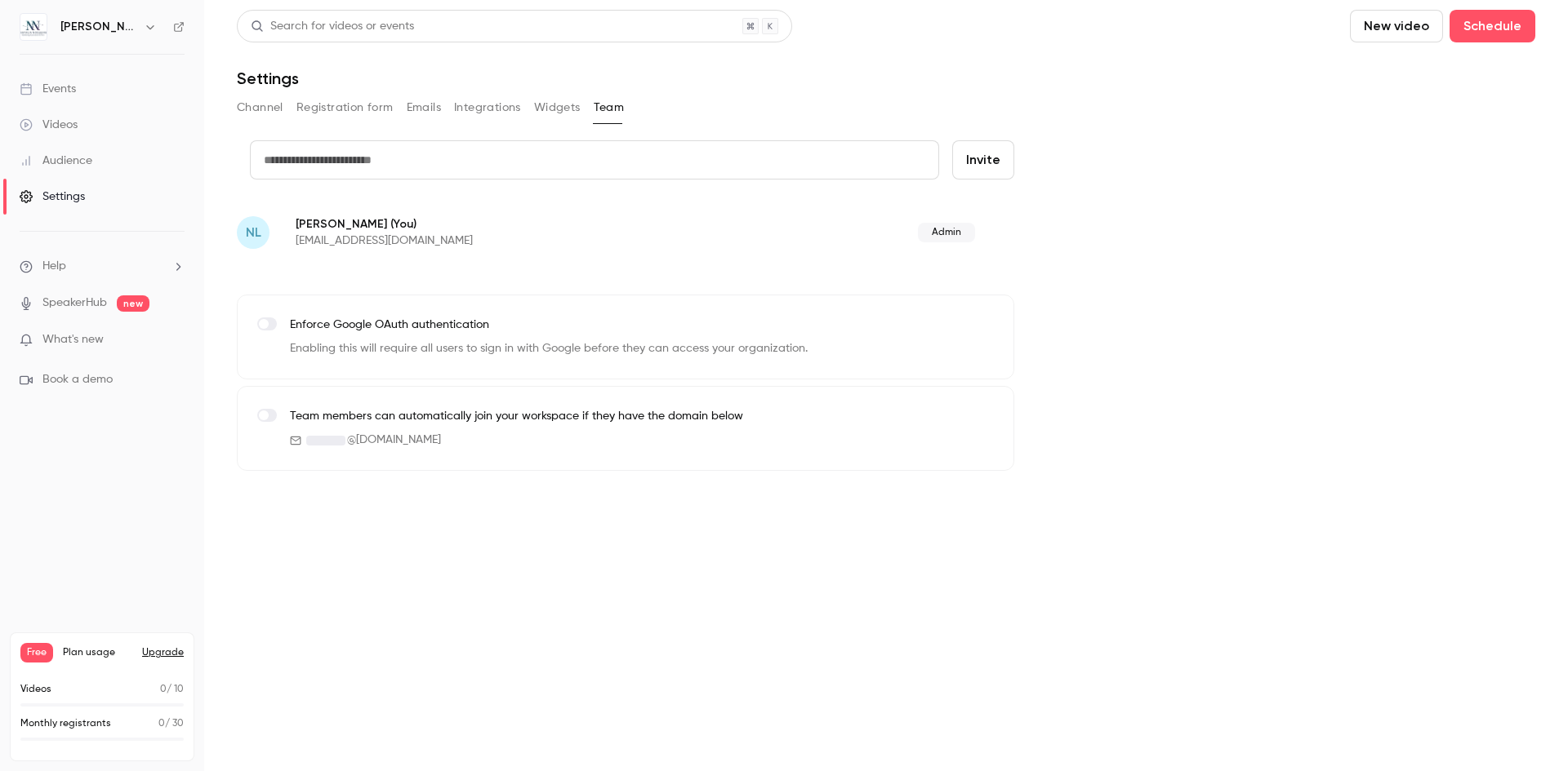
click at [565, 109] on button "Widgets" at bounding box center [557, 107] width 47 height 26
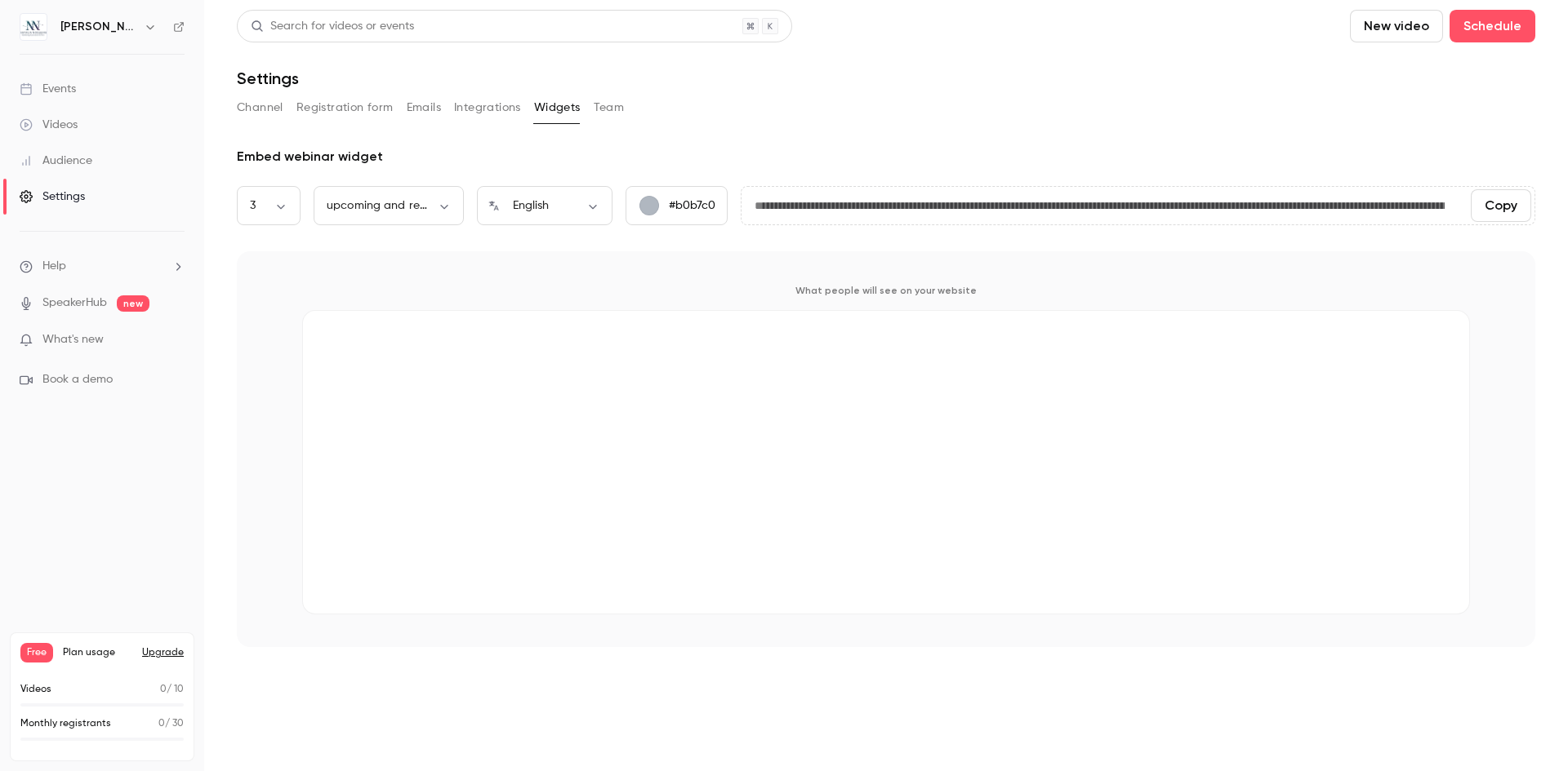
click at [494, 113] on button "Integrations" at bounding box center [488, 107] width 67 height 26
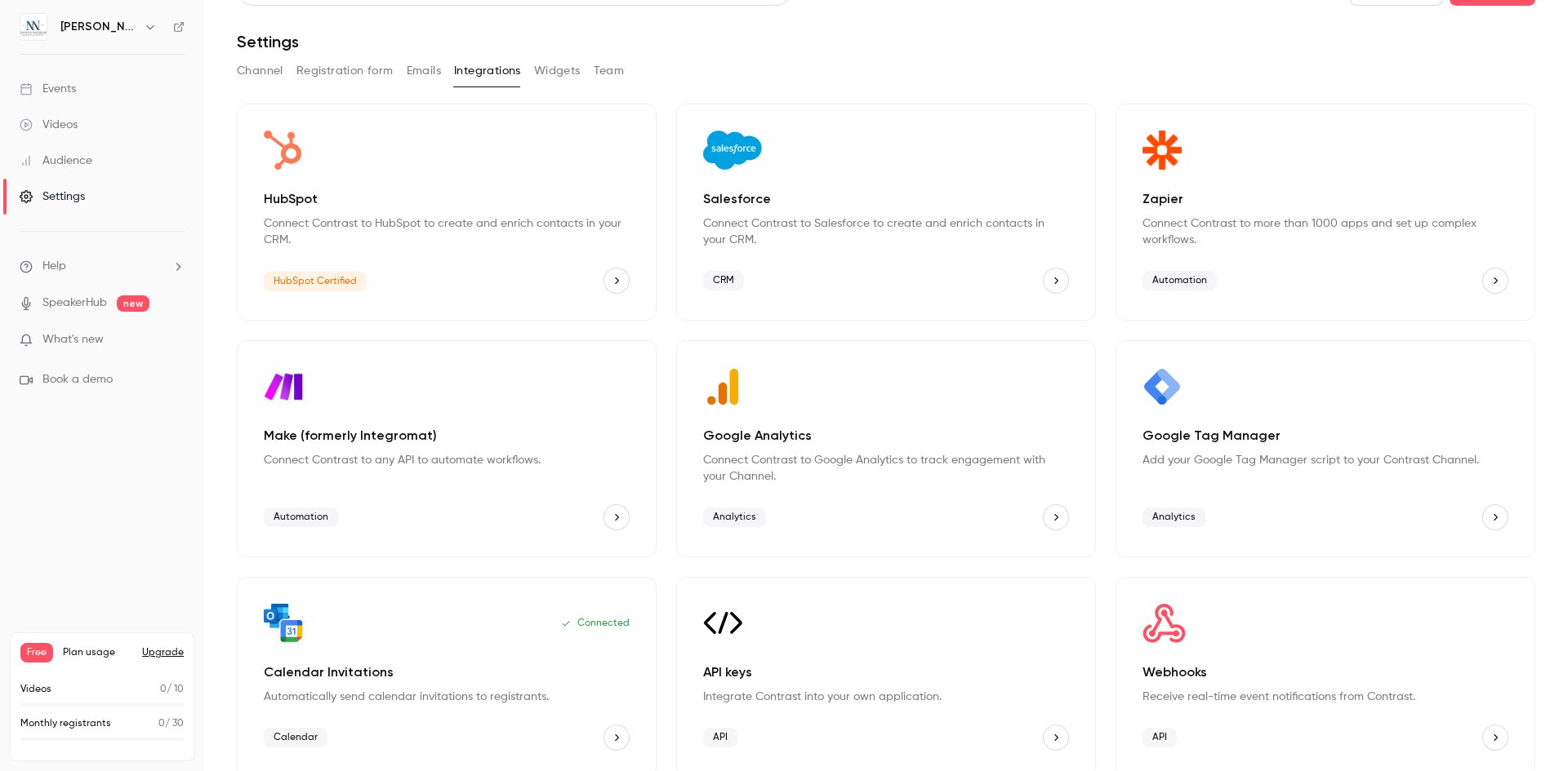
scroll to position [53, 0]
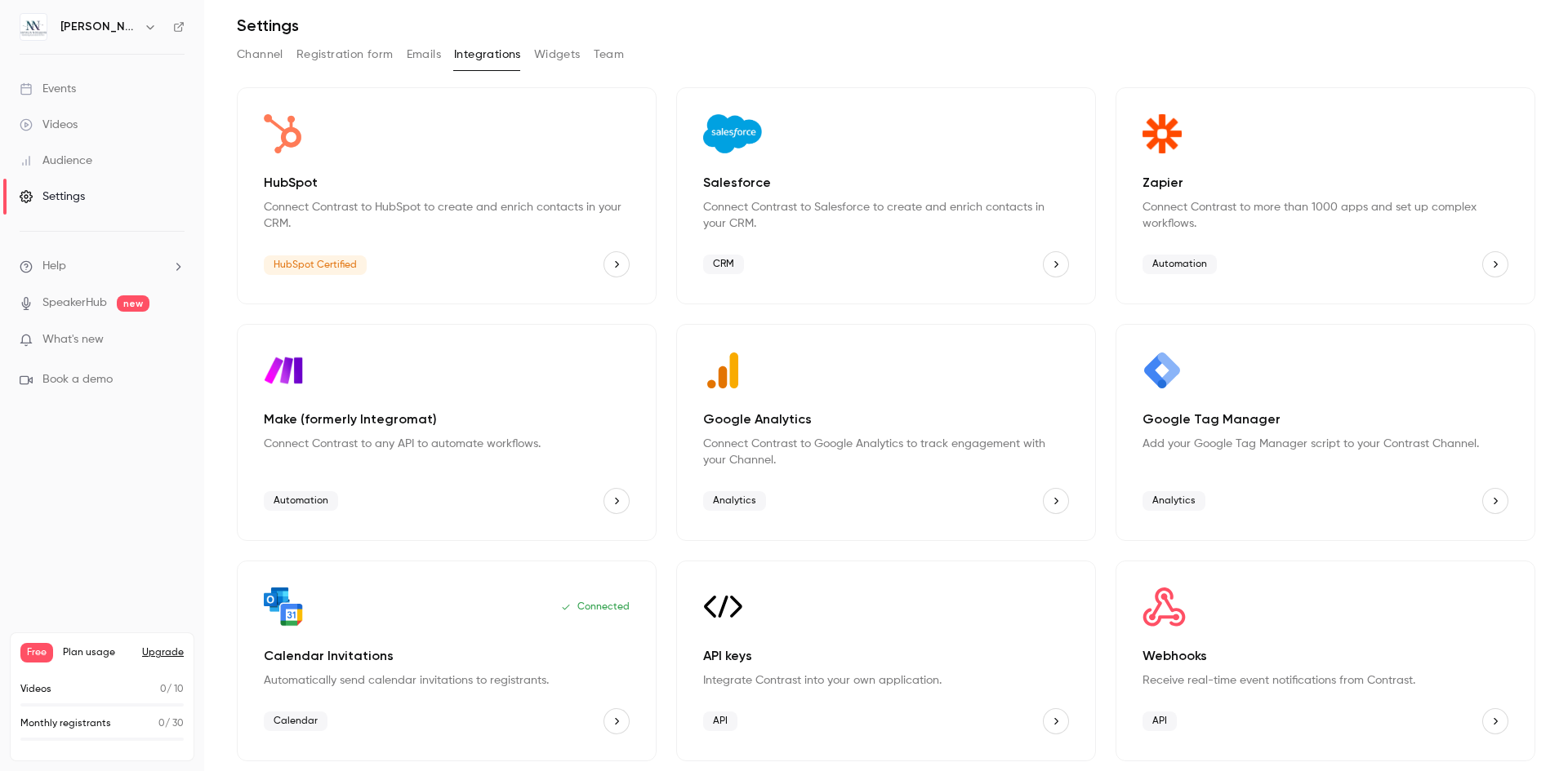
click at [365, 498] on div "Automation" at bounding box center [446, 501] width 366 height 26
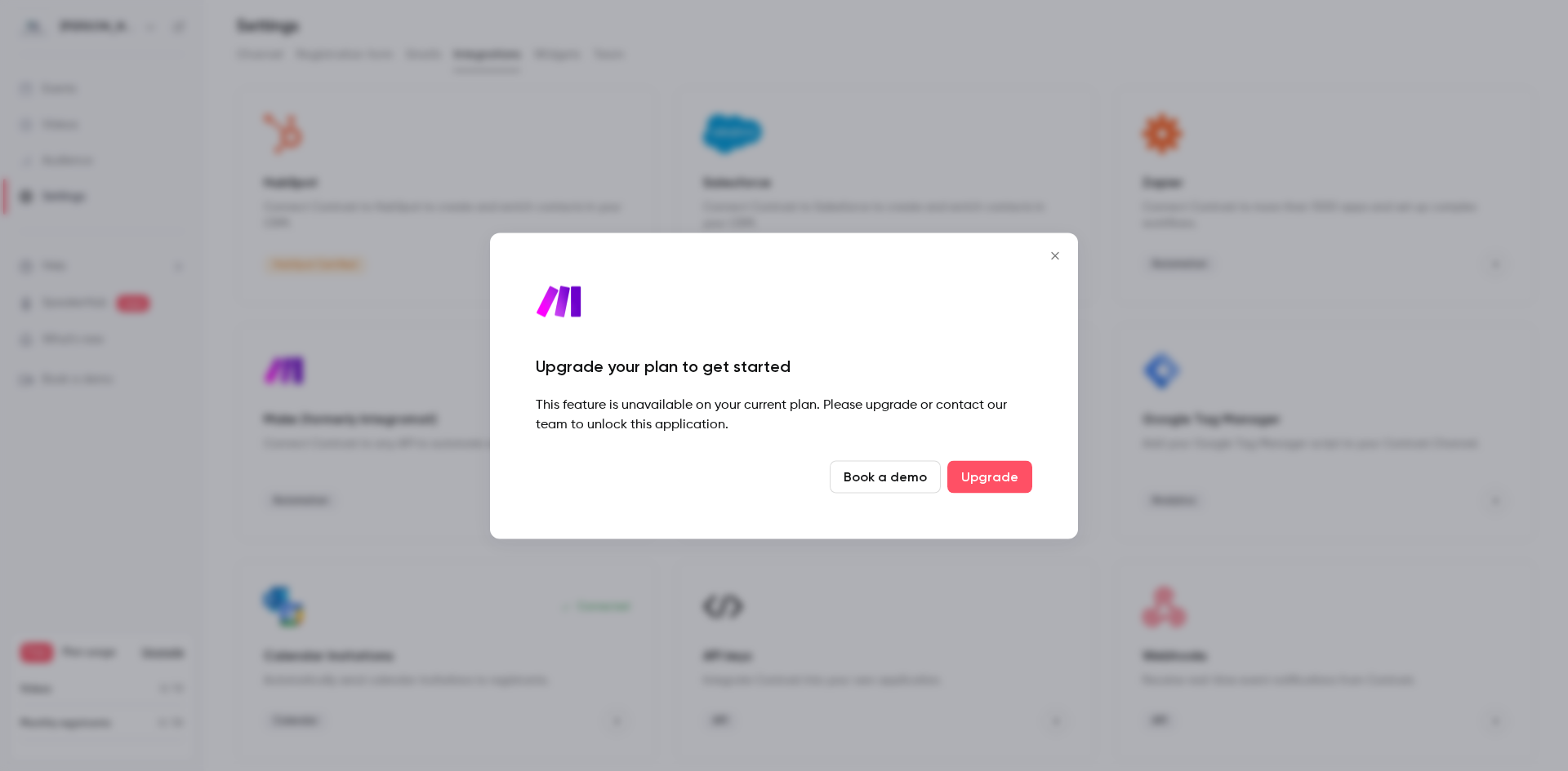
click at [1049, 256] on icon "Close" at bounding box center [1054, 256] width 19 height 13
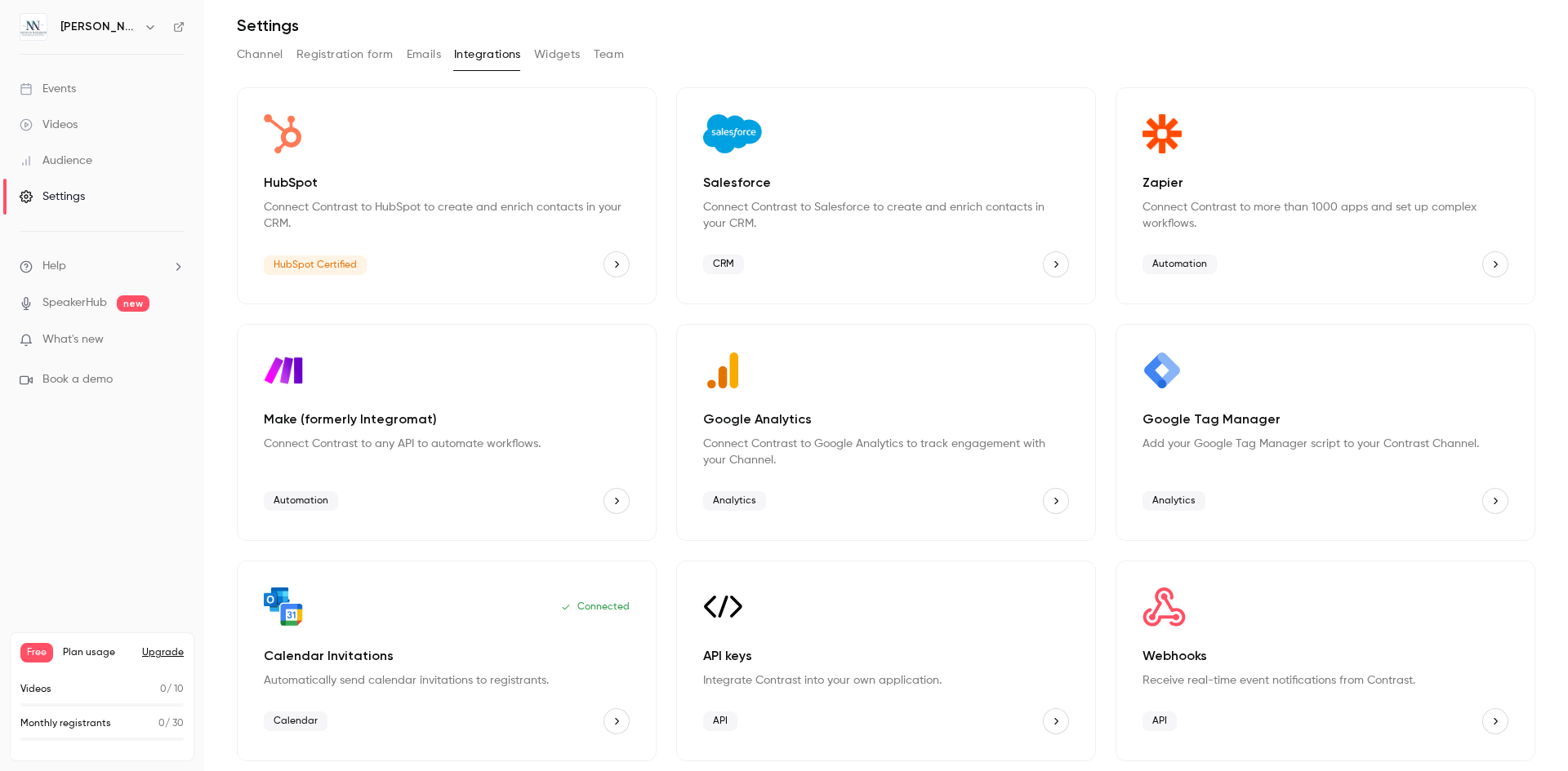
click at [1213, 633] on div "Webhooks Receive real-time event notifications from Contrast. API" at bounding box center [1325, 661] width 420 height 201
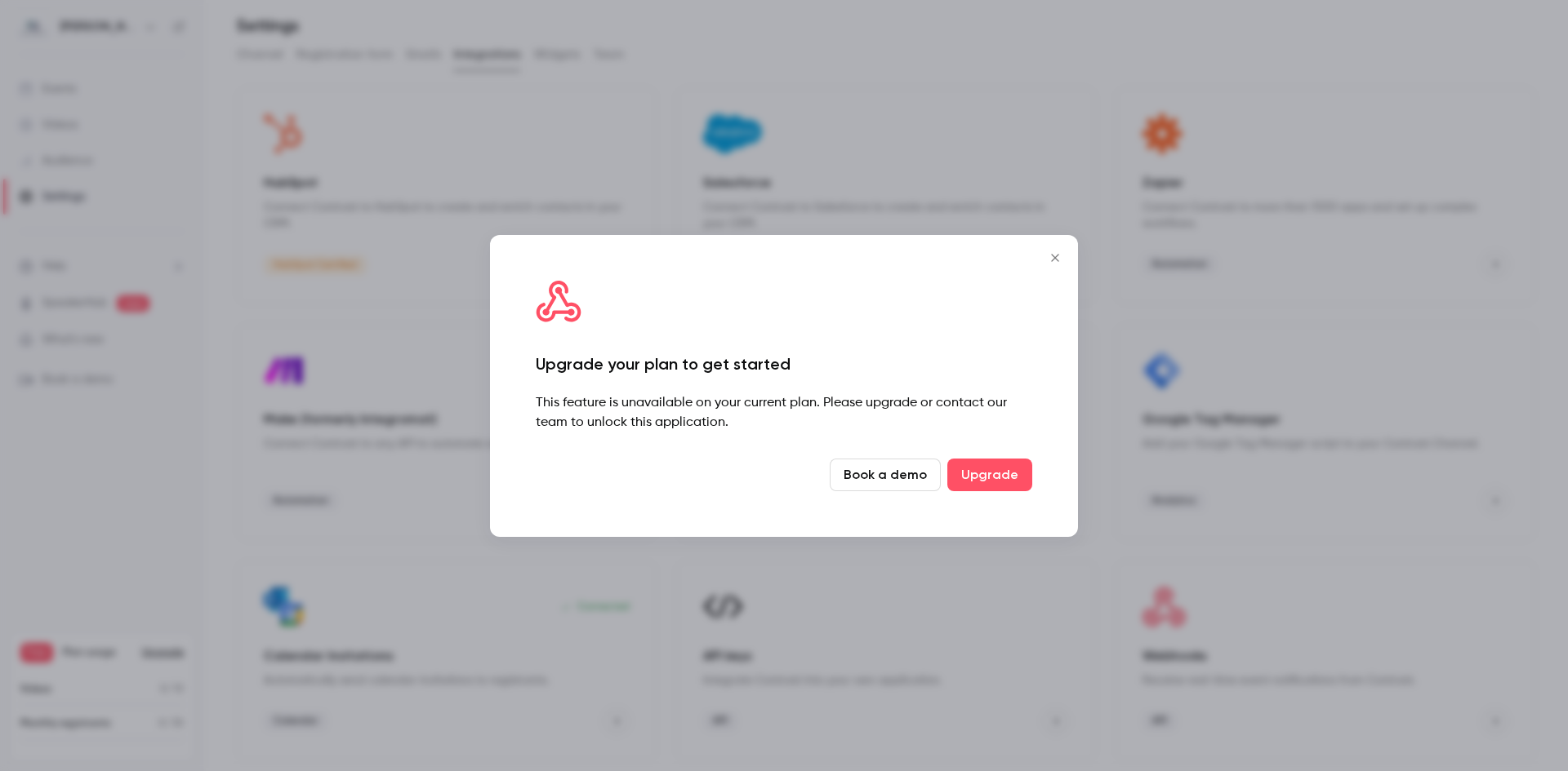
click at [1063, 259] on icon "Close" at bounding box center [1054, 258] width 19 height 13
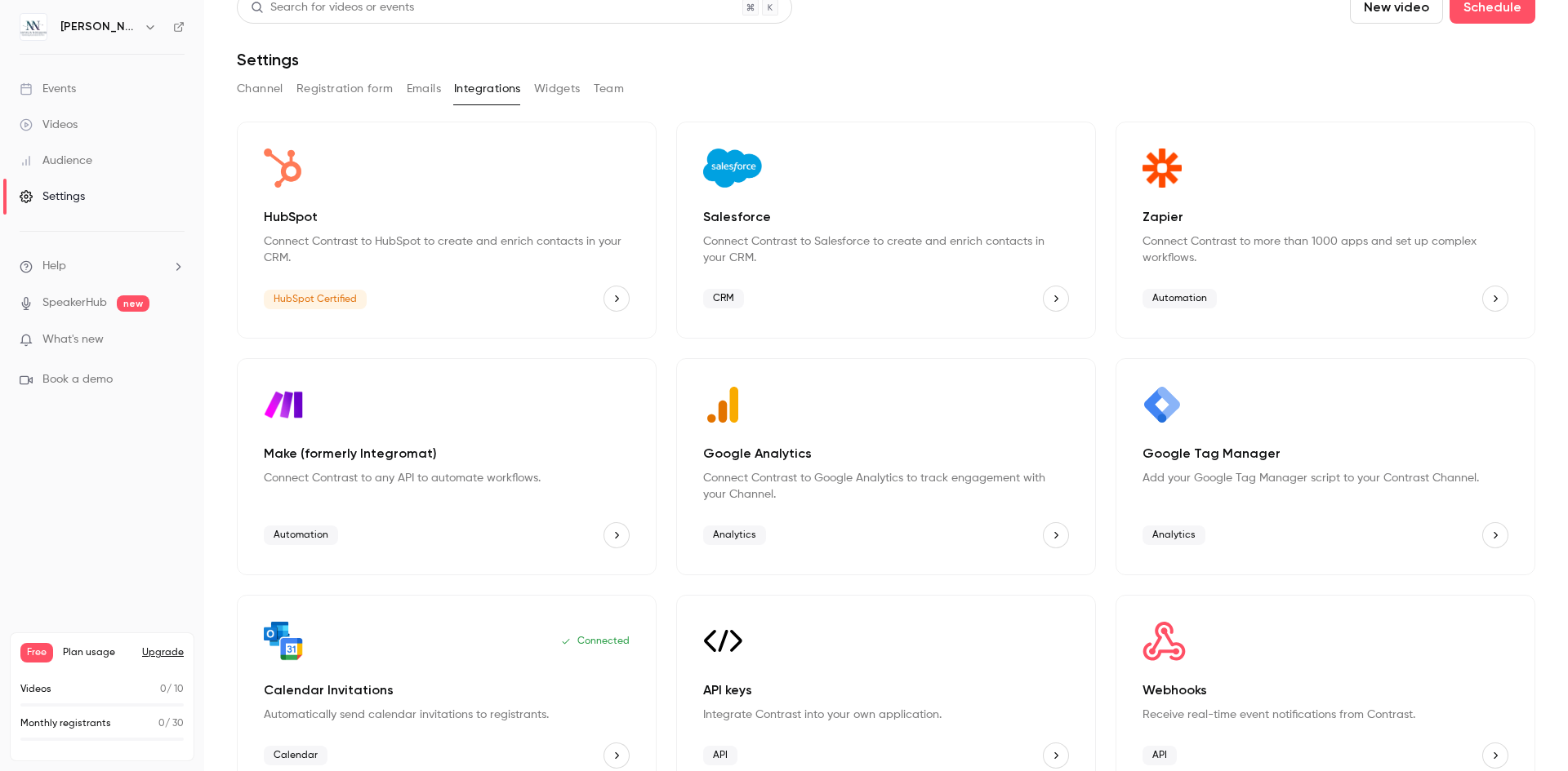
scroll to position [0, 0]
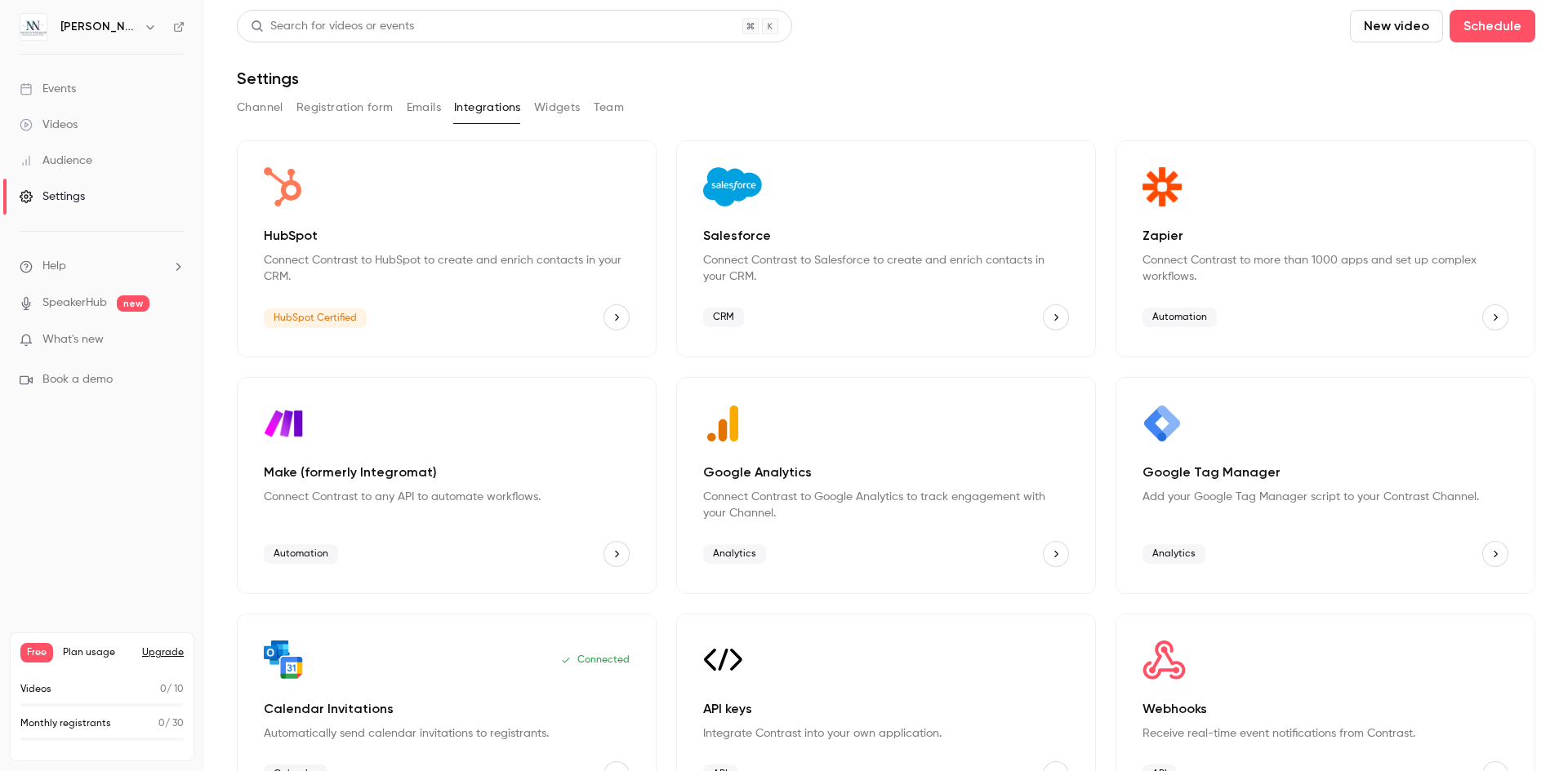
click at [66, 261] on span "Help" at bounding box center [54, 266] width 23 height 17
click at [265, 263] on link "Talk to us" at bounding box center [301, 248] width 179 height 43
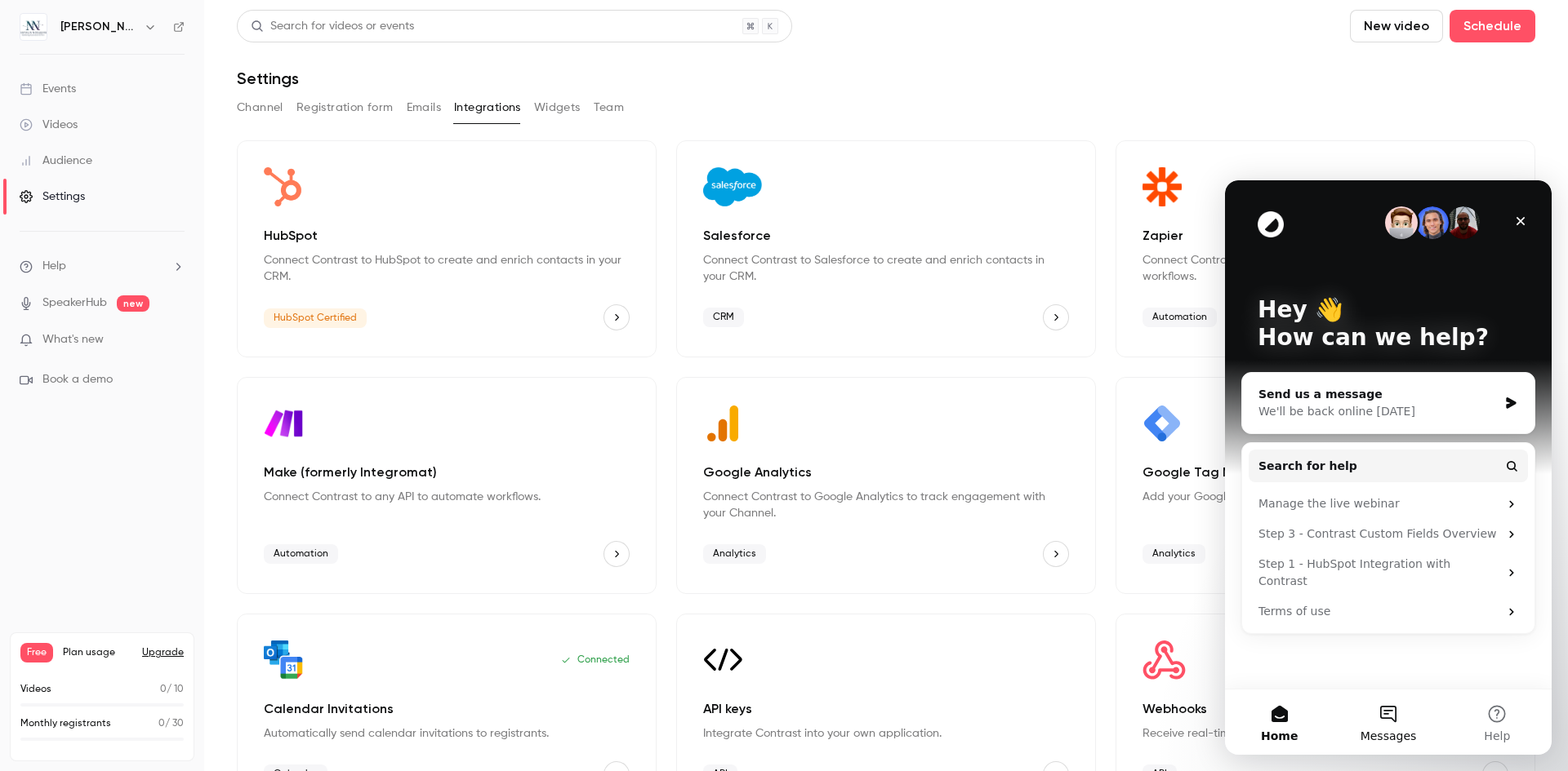
click at [1387, 711] on button "Messages" at bounding box center [1388, 722] width 109 height 65
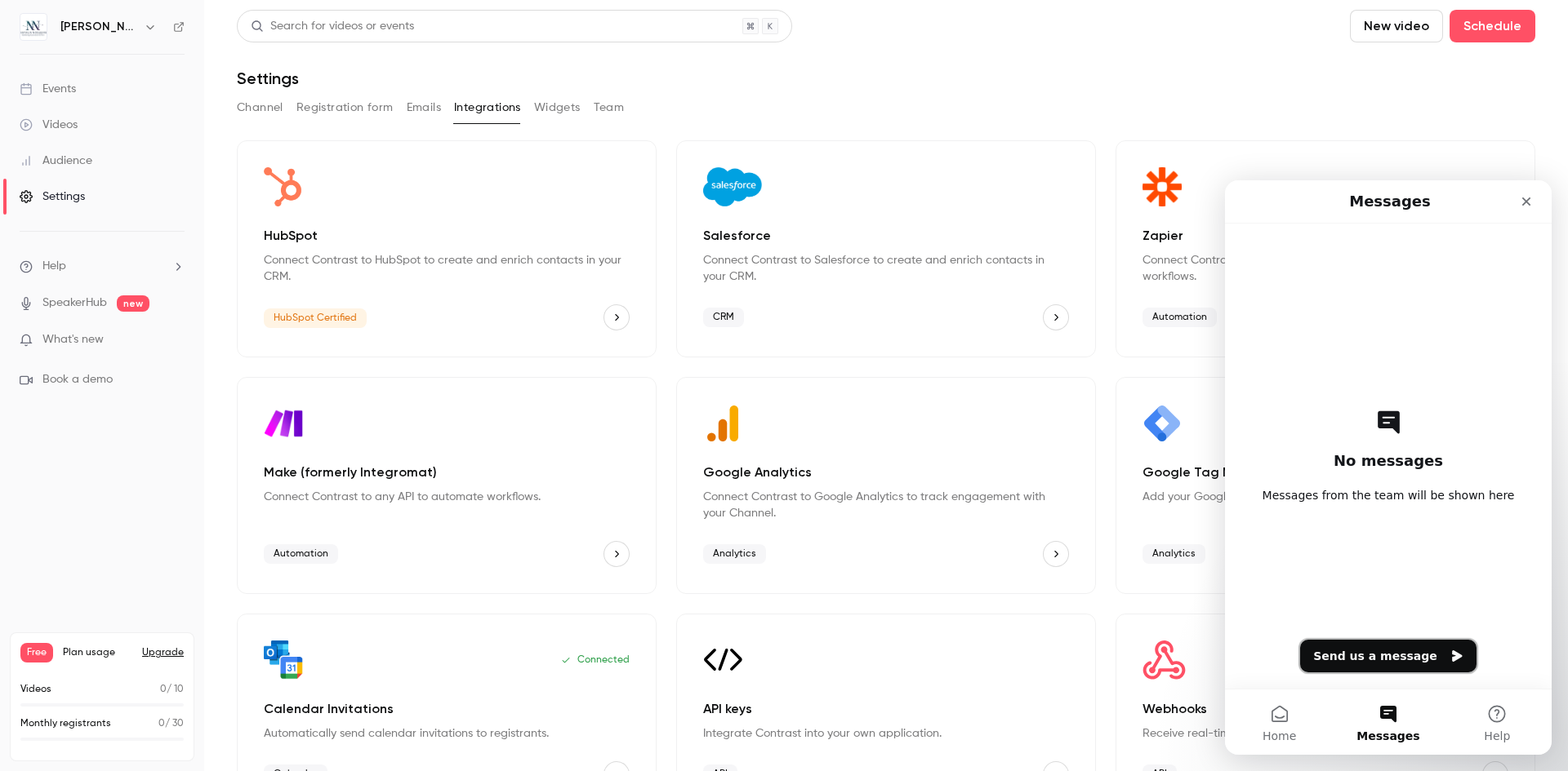
click at [1388, 642] on button "Send us a message" at bounding box center [1388, 656] width 177 height 33
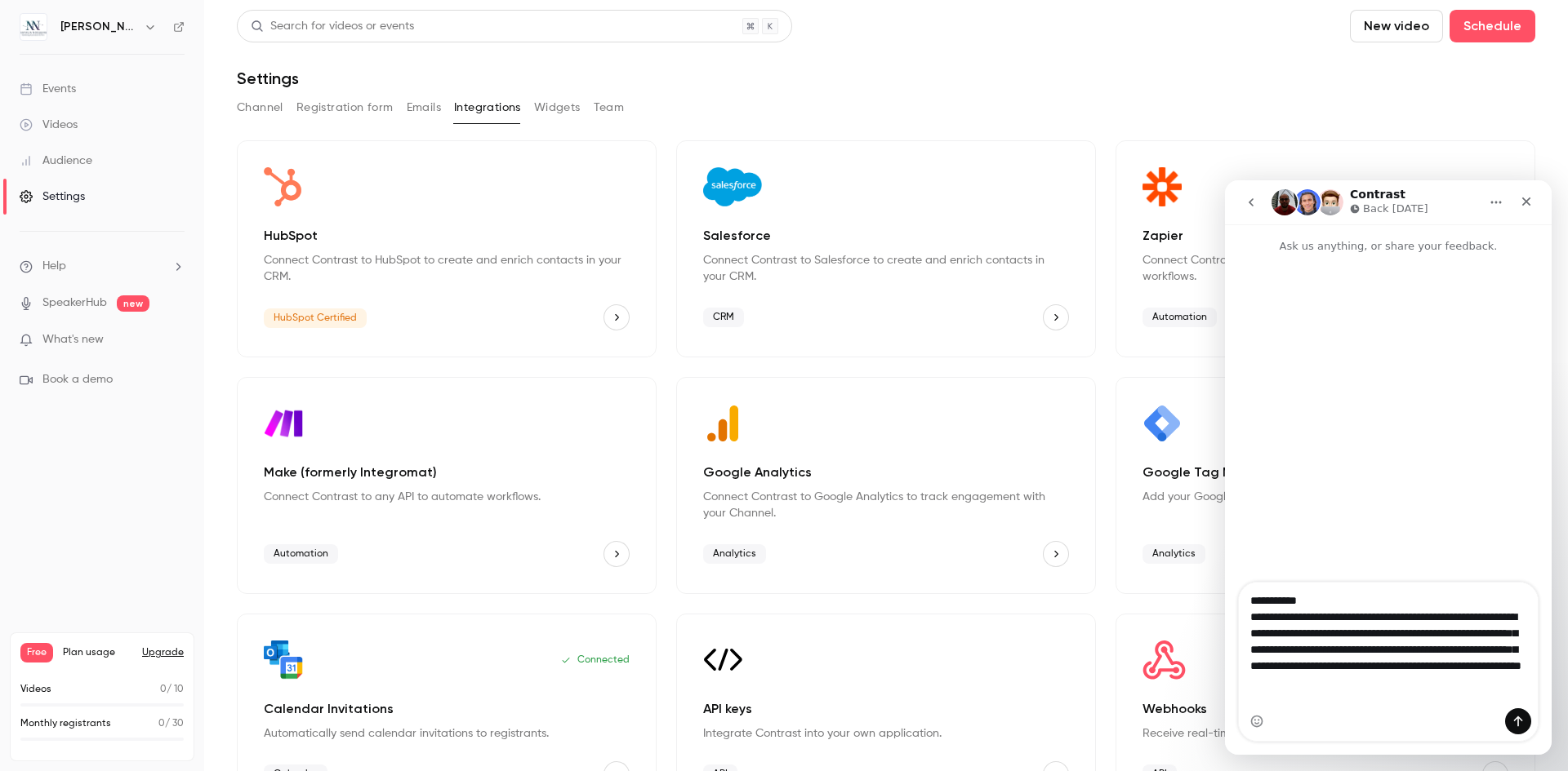
type textarea "**********"
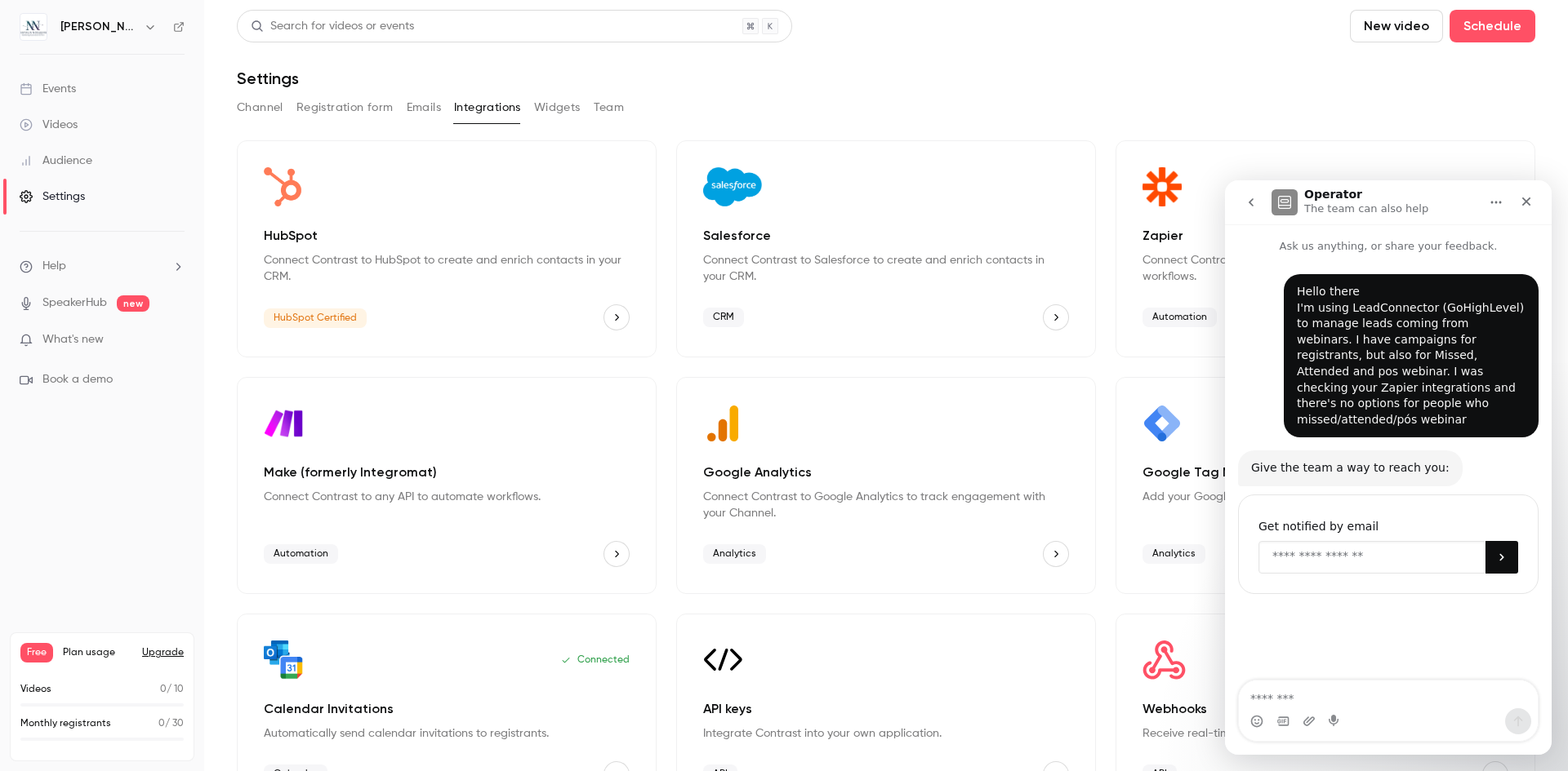
click at [1376, 541] on input "Enter your email" at bounding box center [1371, 557] width 227 height 33
type input "**********"
click at [1499, 551] on icon "Submit" at bounding box center [1502, 558] width 13 height 13
